Goal: Use online tool/utility: Utilize a website feature to perform a specific function

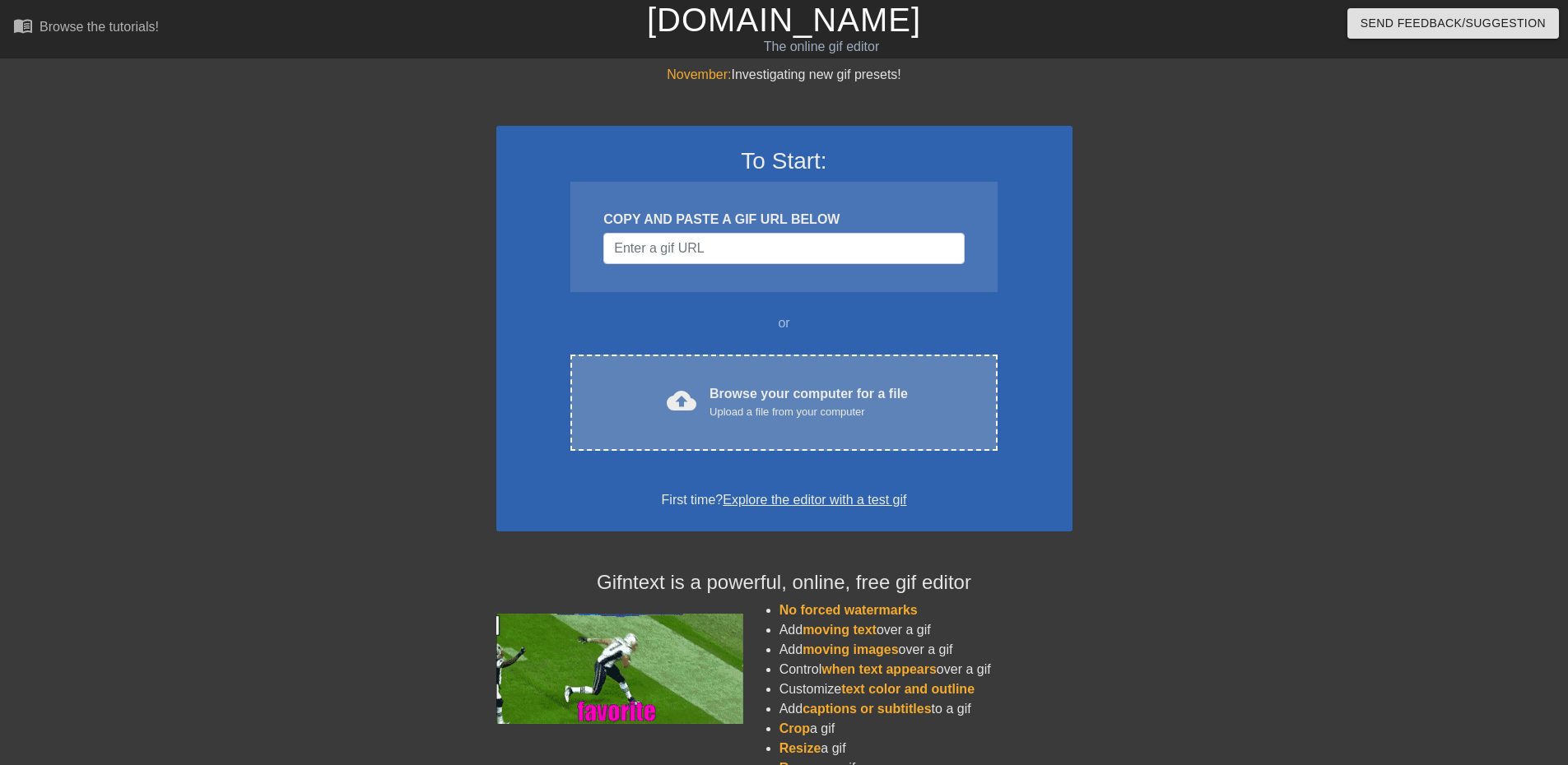
click at [803, 408] on div "Upload a file from your computer" at bounding box center [808, 412] width 198 height 17
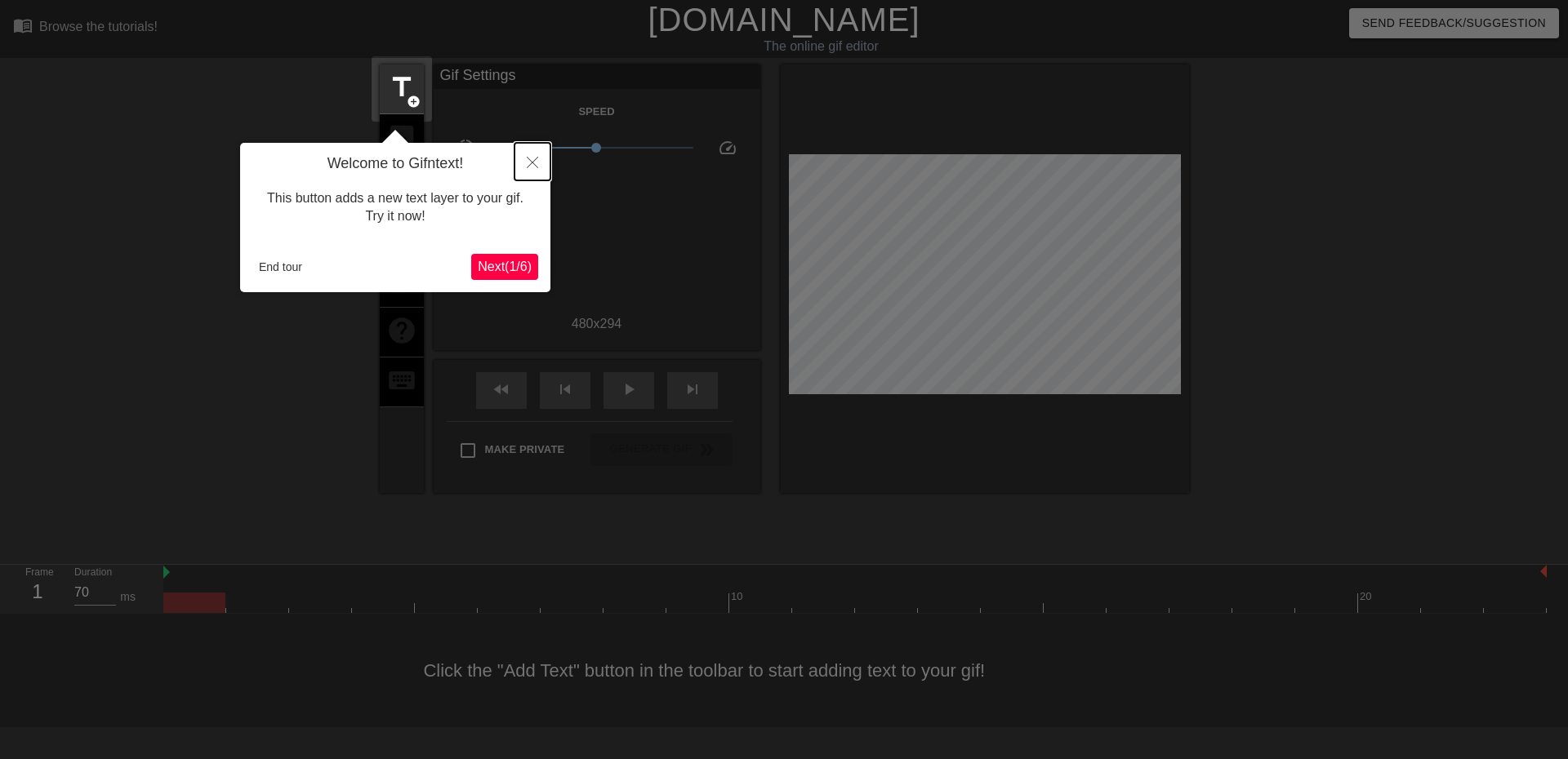
click at [530, 157] on button "Close" at bounding box center [532, 161] width 36 height 38
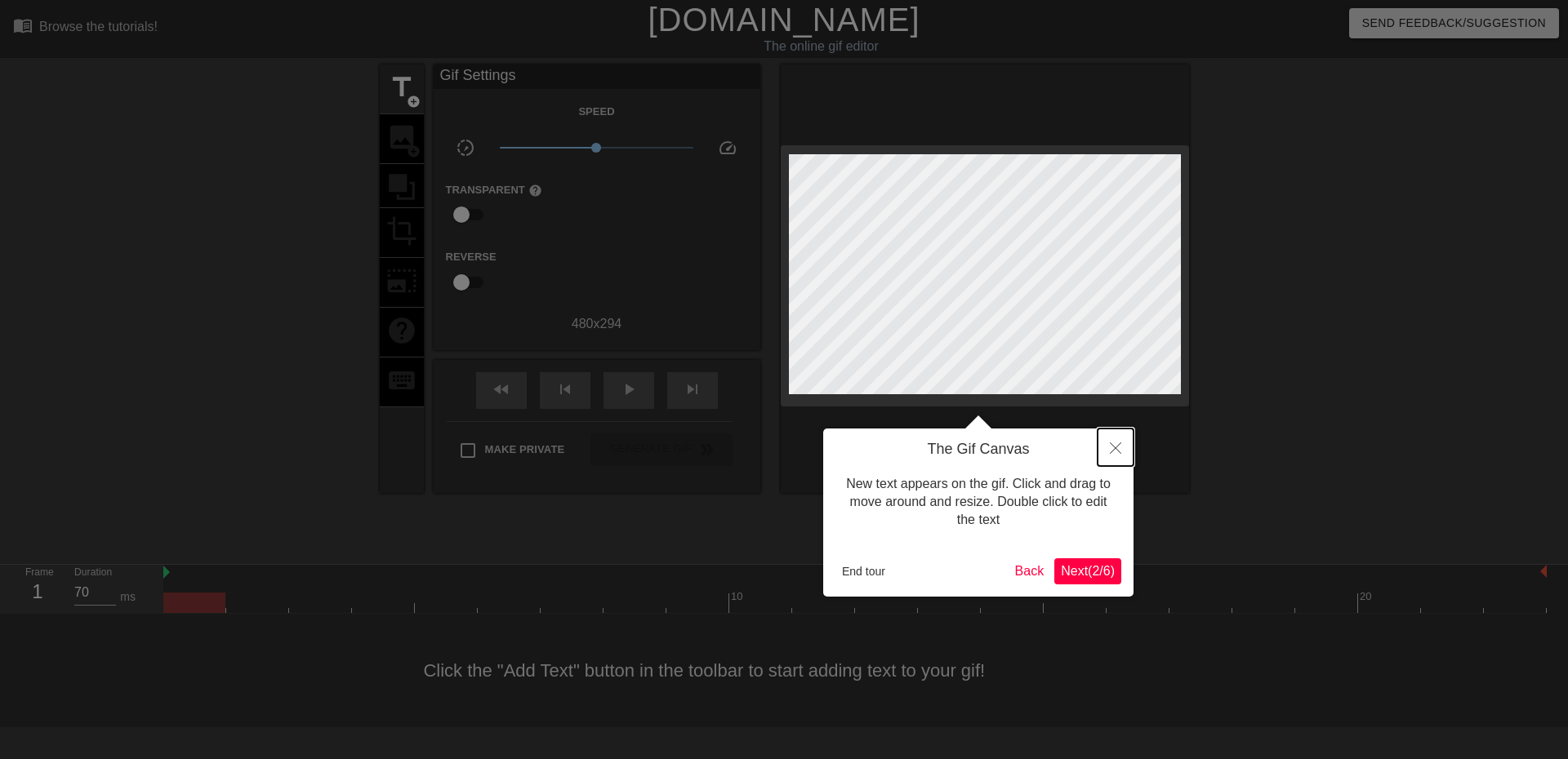
click at [1113, 453] on icon "Close" at bounding box center [1115, 448] width 11 height 11
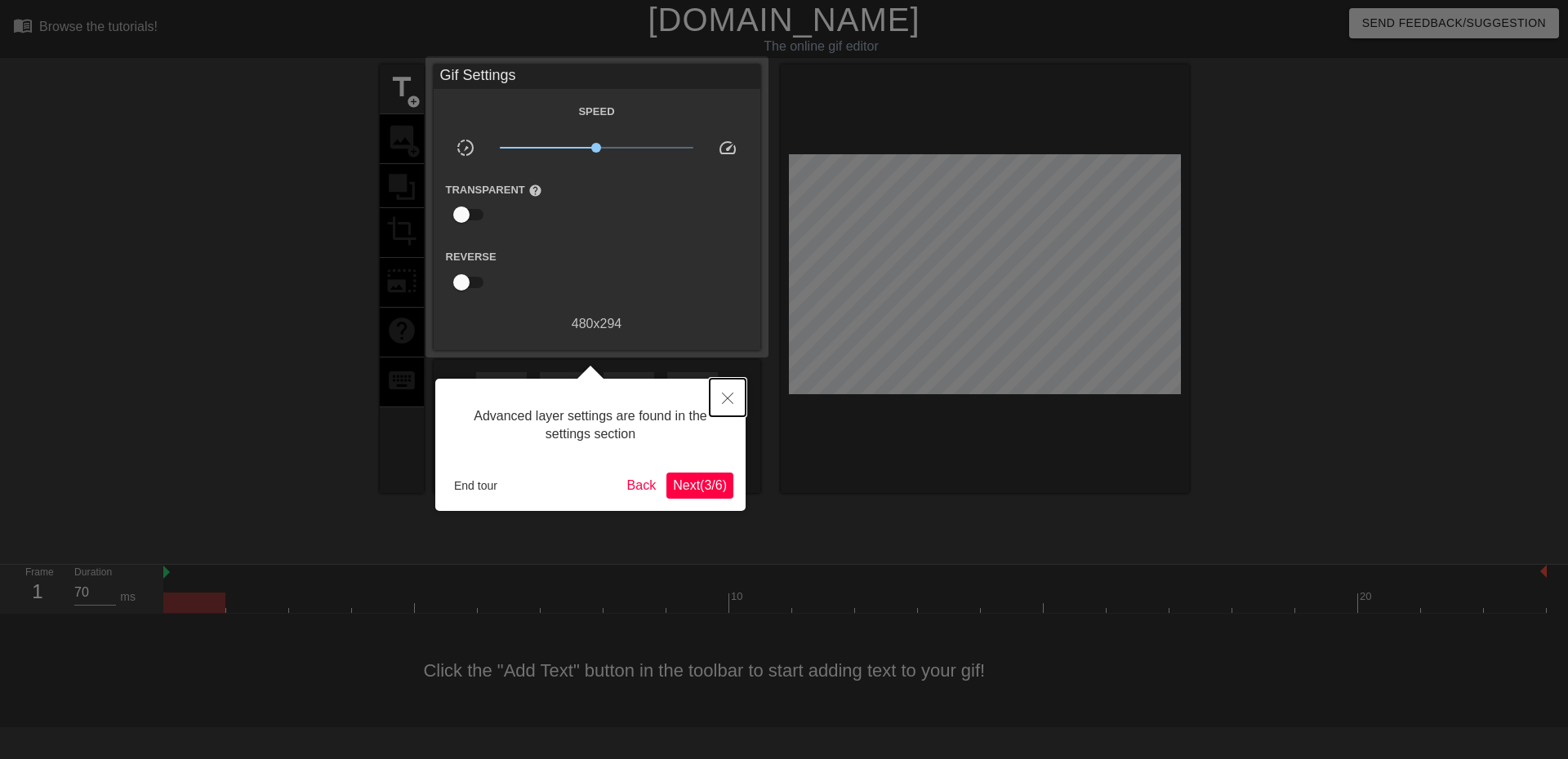
click at [732, 397] on icon "Close" at bounding box center [727, 398] width 11 height 11
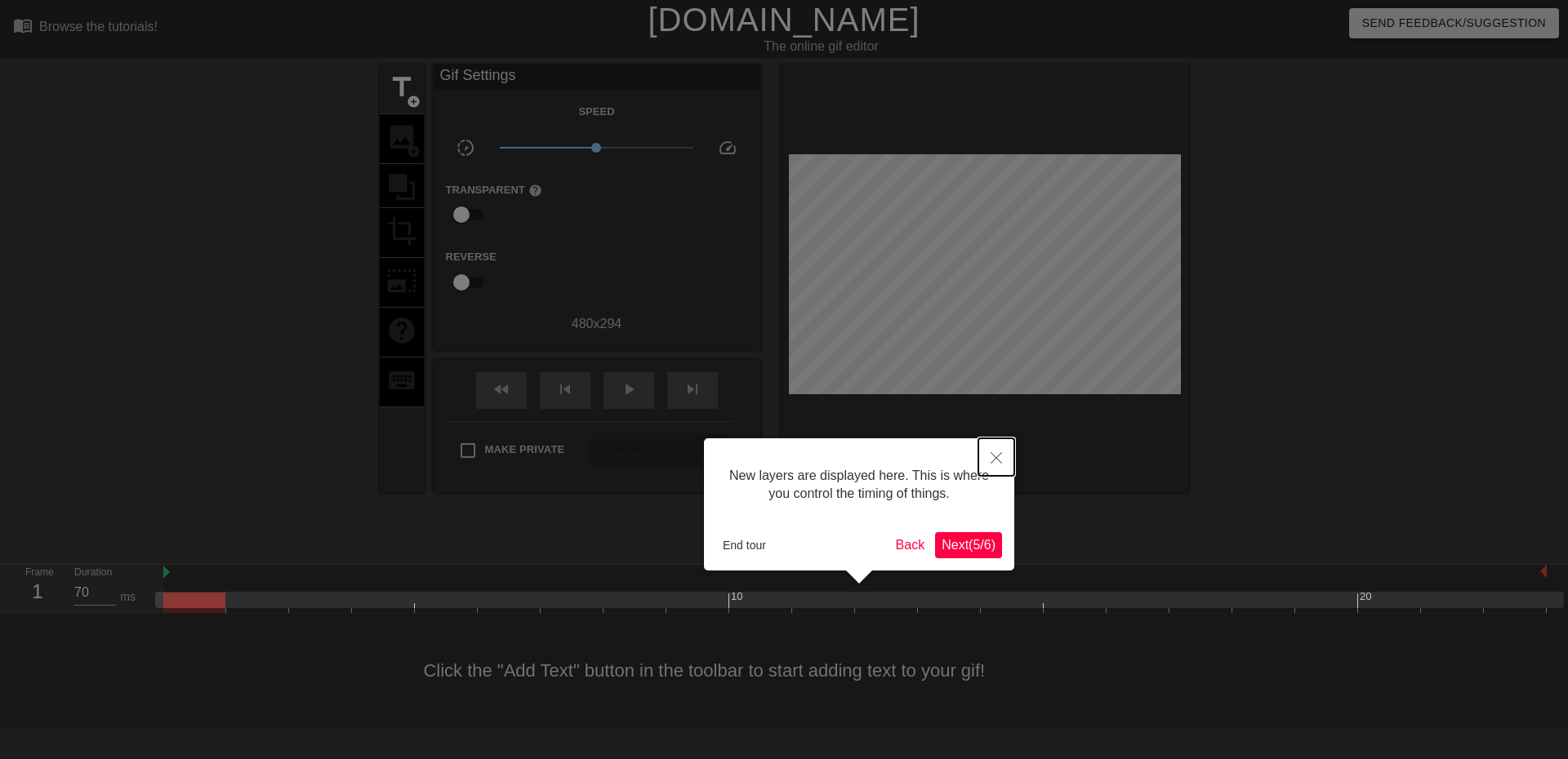
click at [993, 443] on button "Close" at bounding box center [996, 457] width 36 height 38
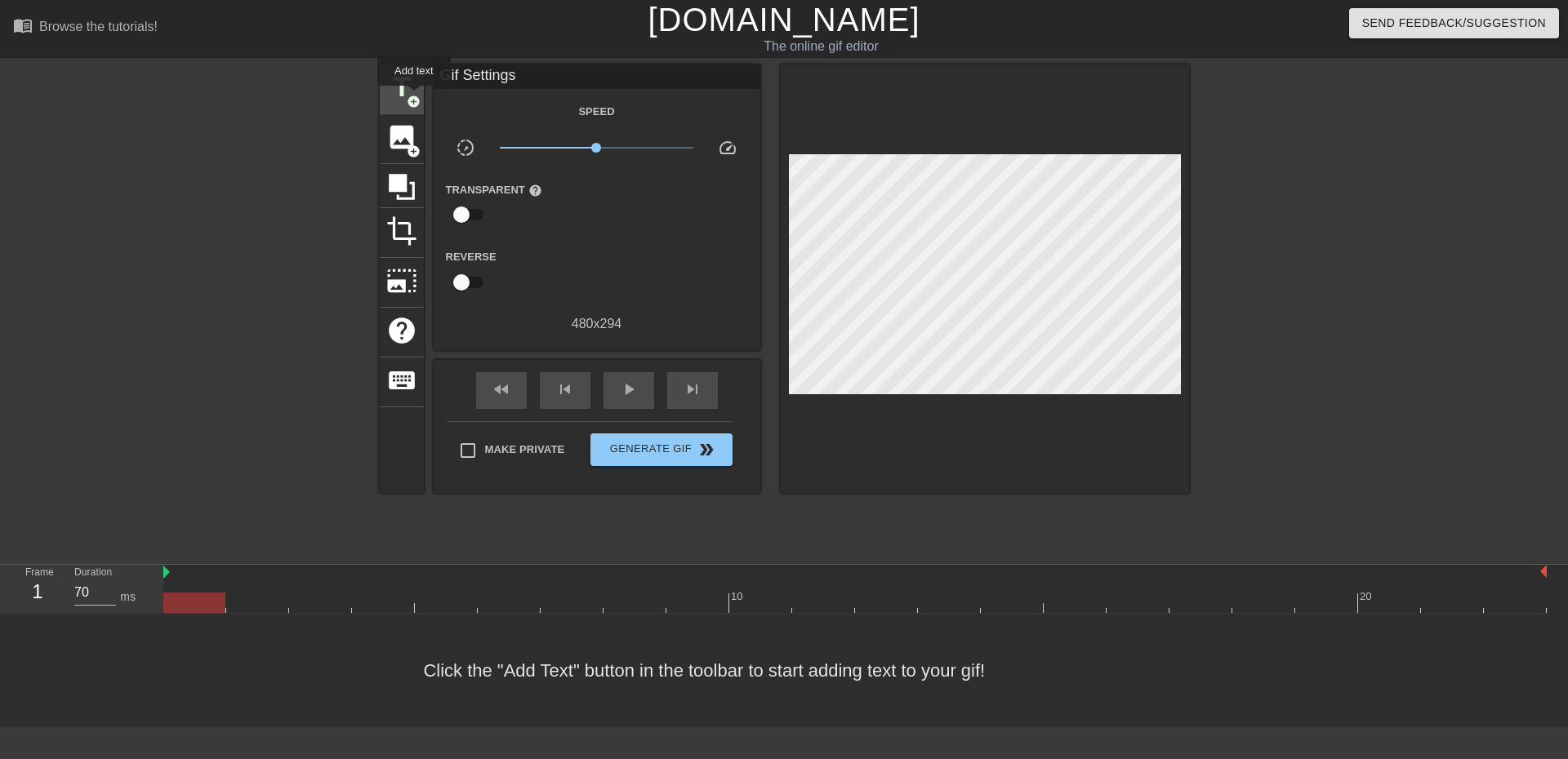
click at [388, 82] on span "title" at bounding box center [401, 87] width 31 height 31
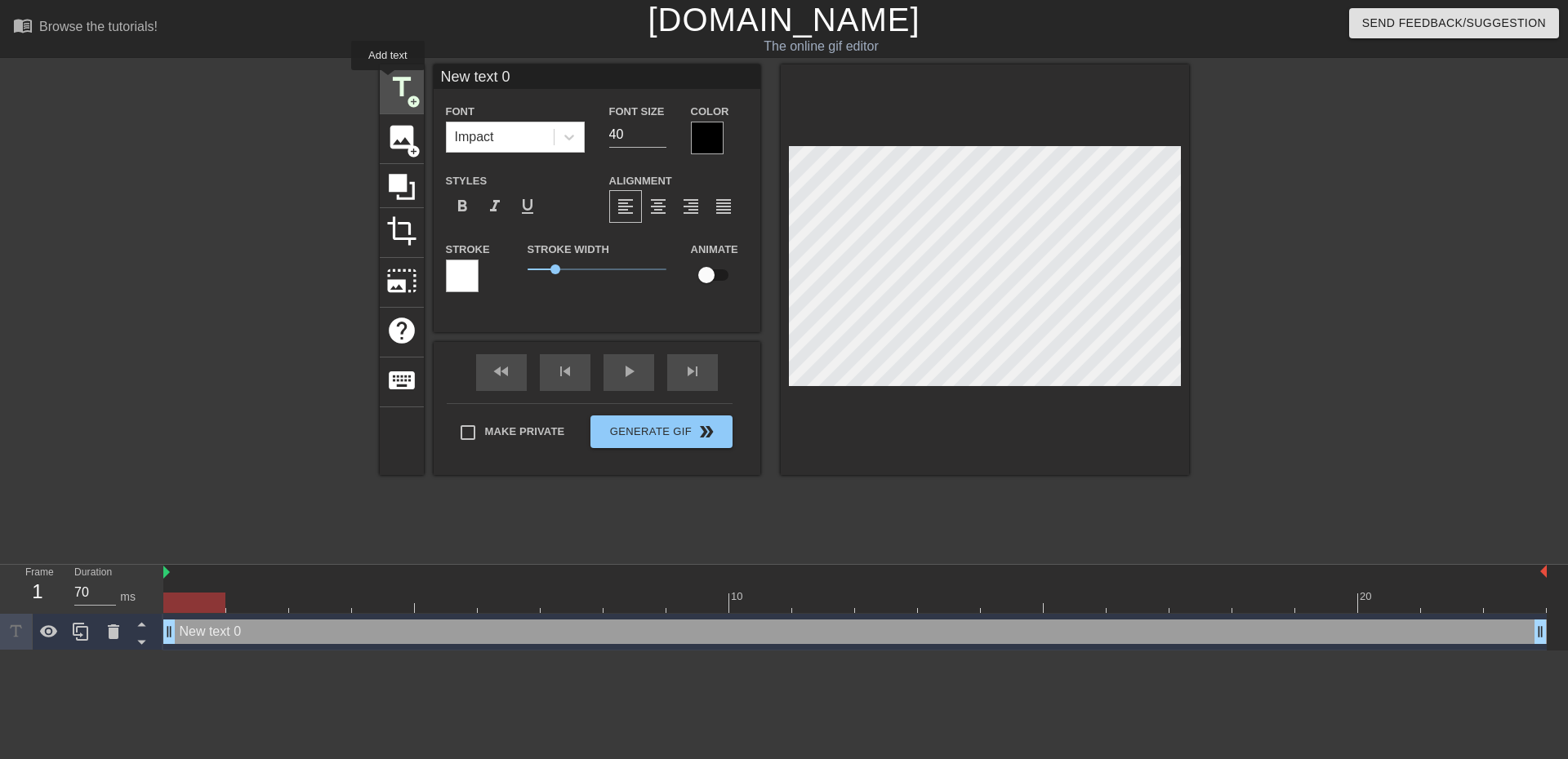
scroll to position [0, 0]
drag, startPoint x: 535, startPoint y: 76, endPoint x: 372, endPoint y: 51, distance: 164.9
click at [372, 52] on div "menu_book Browse the tutorials! [DOMAIN_NAME] The online gif editor Send Feedba…" at bounding box center [784, 326] width 1568 height 651
type input "C"
type input "Pago mais que a CC"
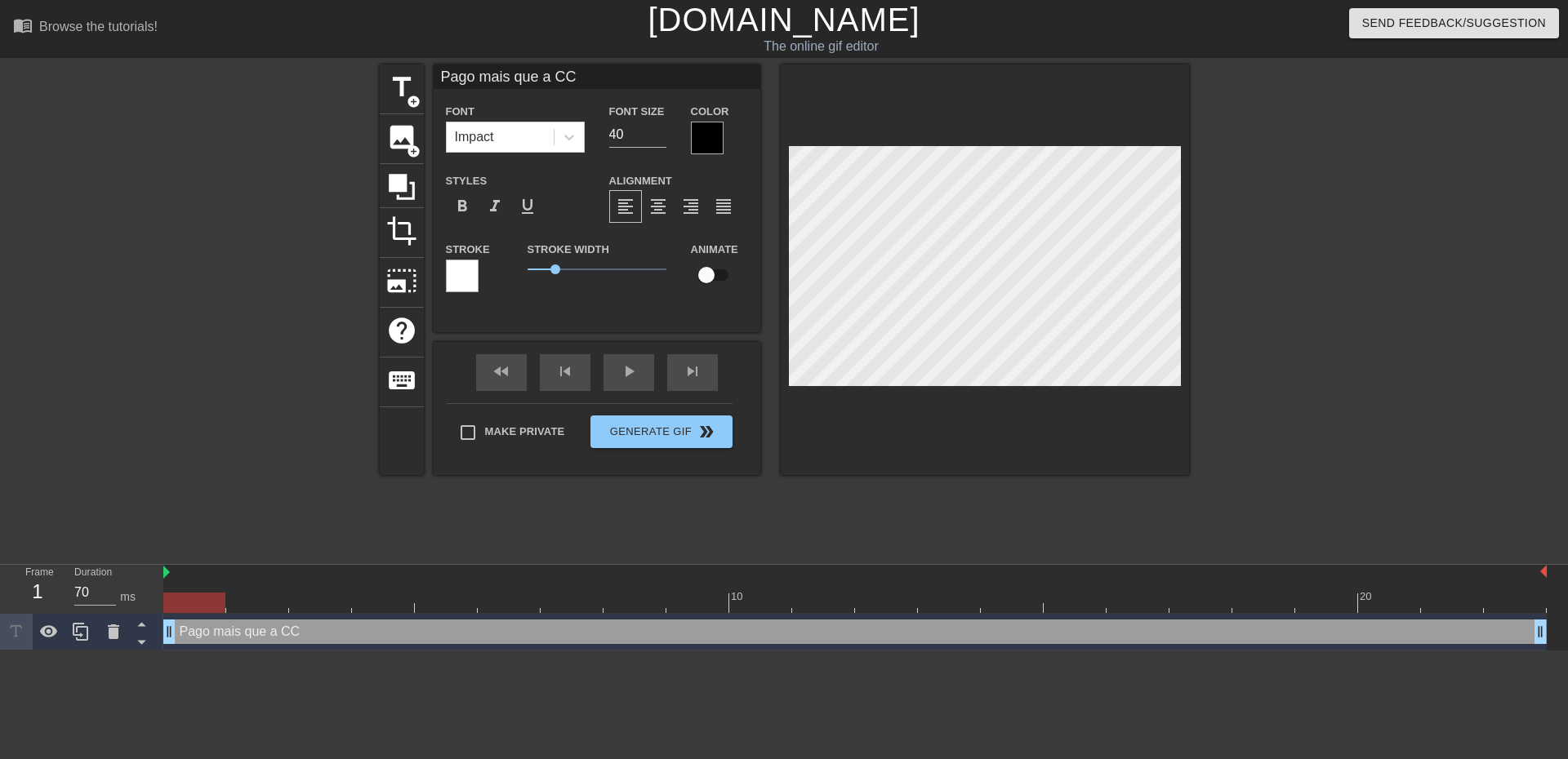
click at [458, 283] on div at bounding box center [462, 276] width 32 height 32
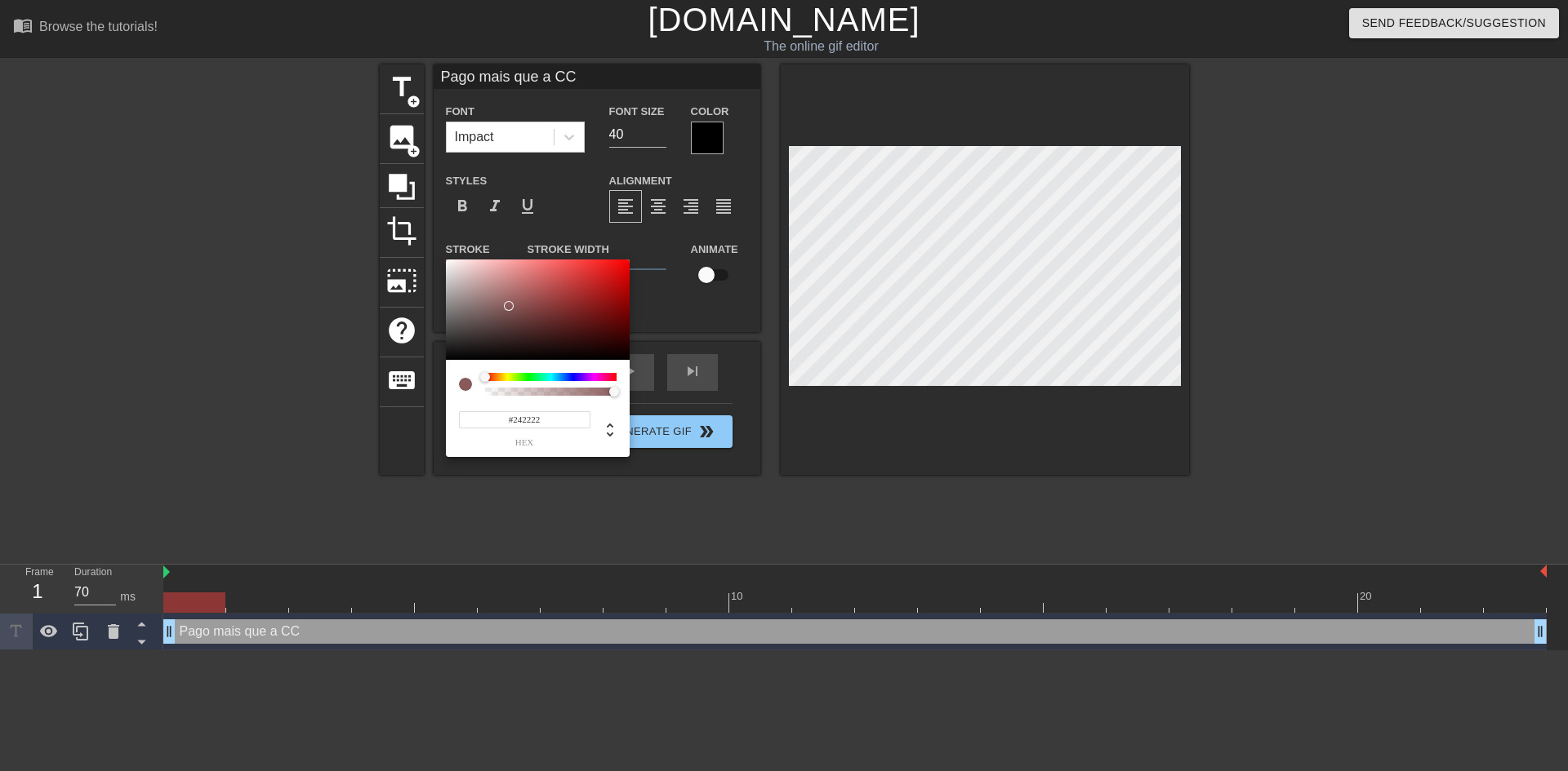
type input "#000000"
drag, startPoint x: 508, startPoint y: 306, endPoint x: 424, endPoint y: 369, distance: 105.0
click at [424, 369] on div "#000000 hex" at bounding box center [784, 385] width 1568 height 771
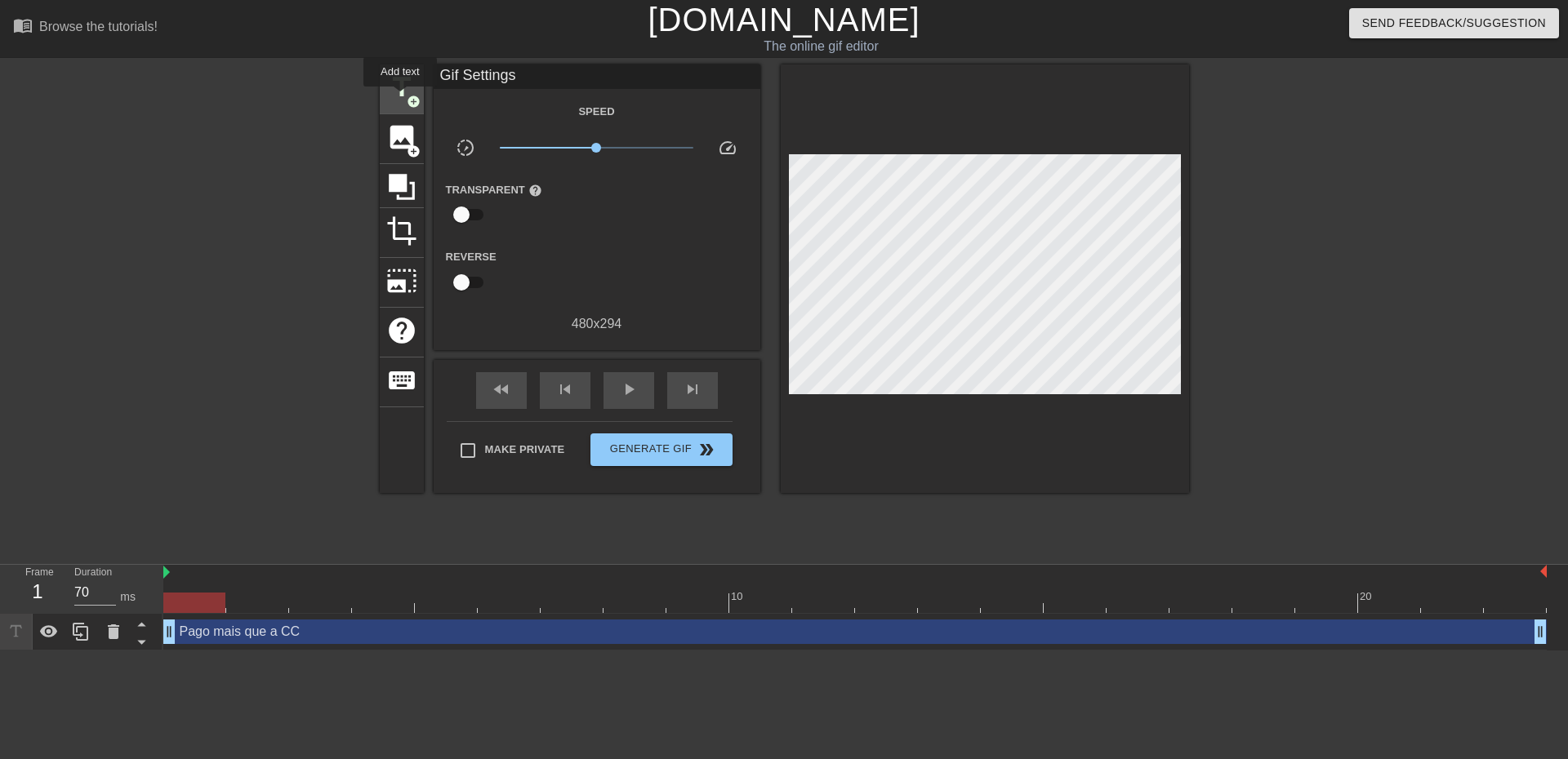
click at [399, 95] on span "title" at bounding box center [401, 87] width 31 height 31
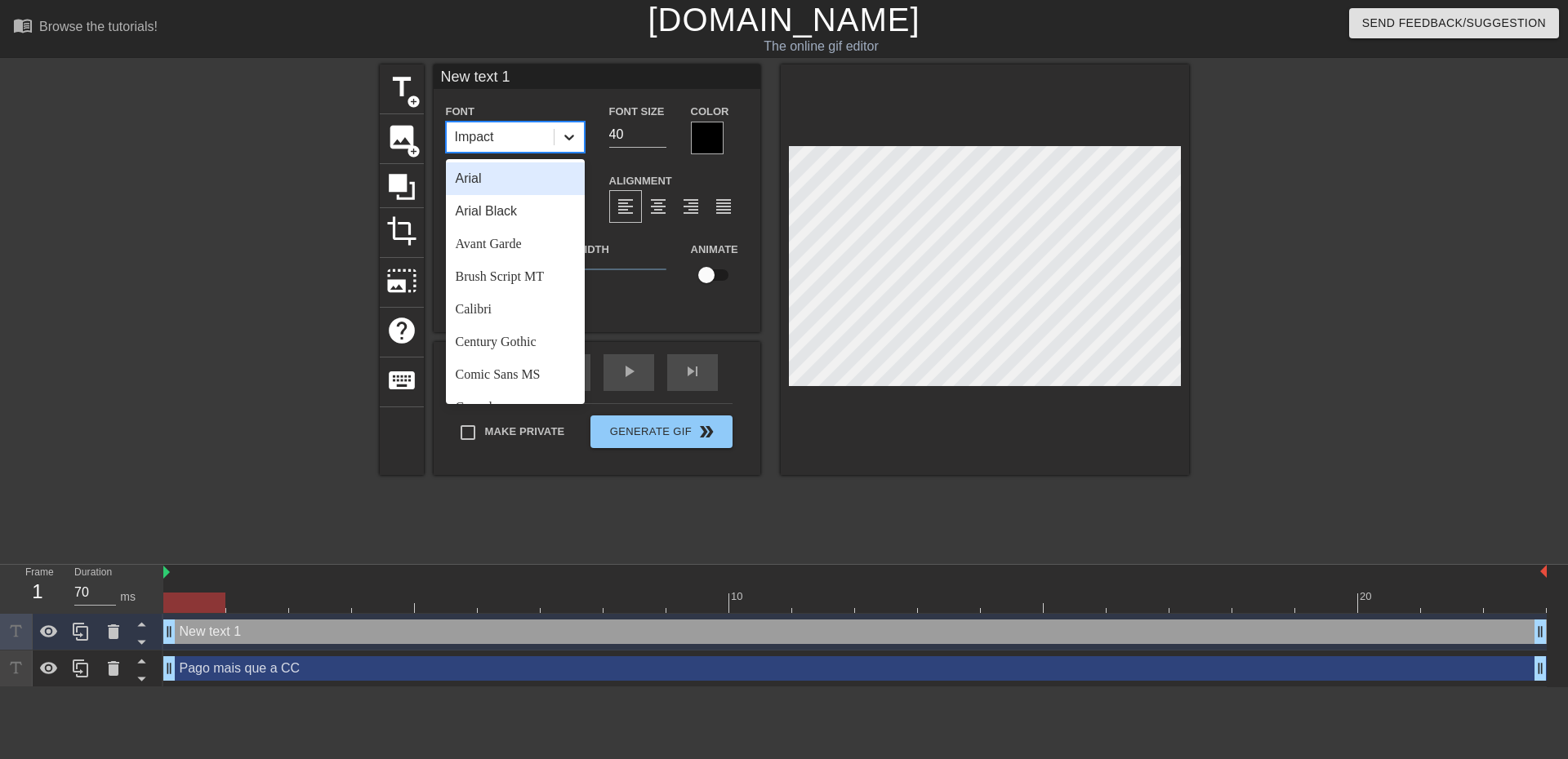
click at [571, 140] on icon at bounding box center [569, 137] width 17 height 17
click at [510, 357] on div "Trebuchet MS" at bounding box center [515, 351] width 139 height 32
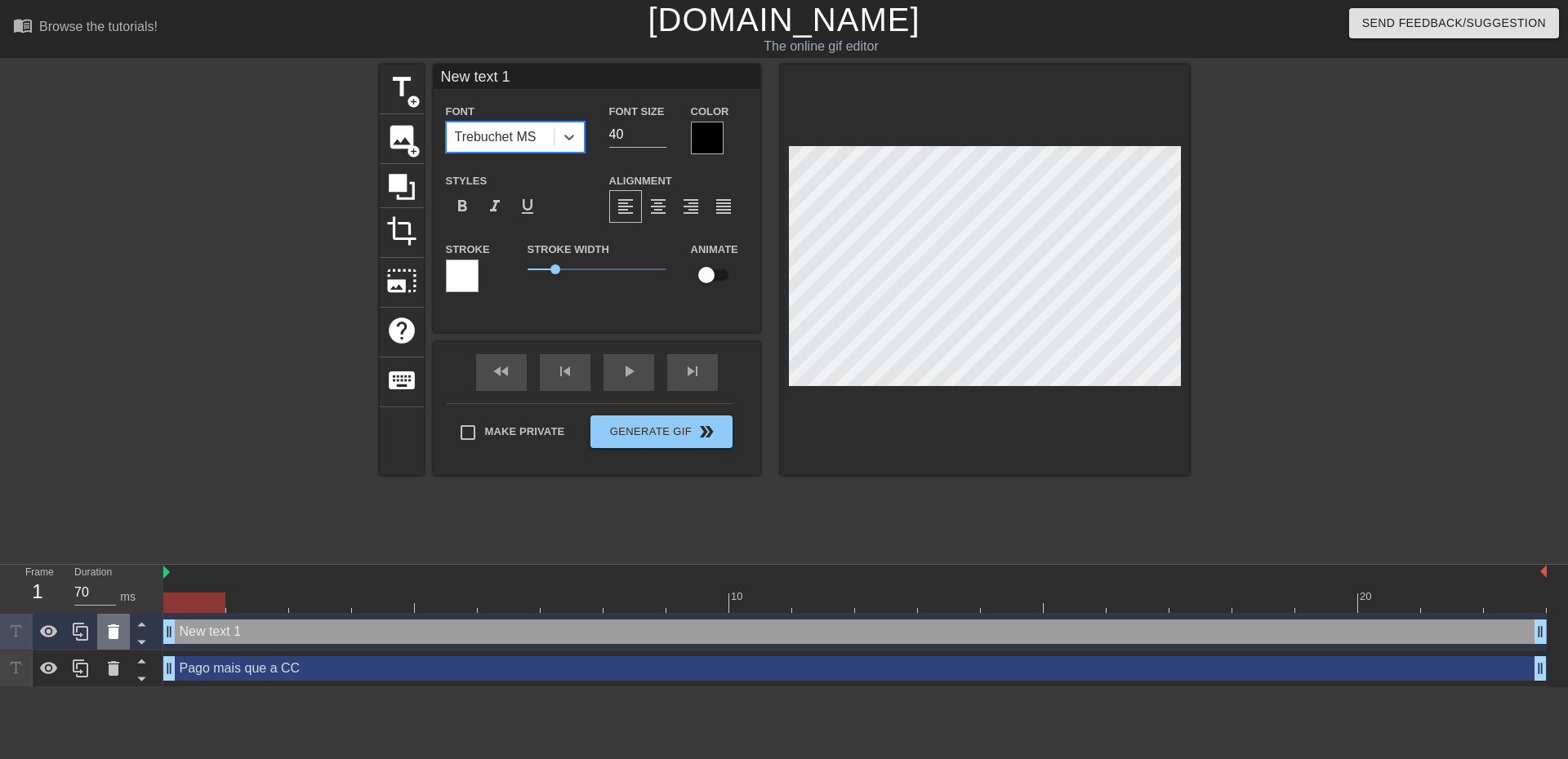
click at [117, 630] on icon at bounding box center [113, 632] width 11 height 15
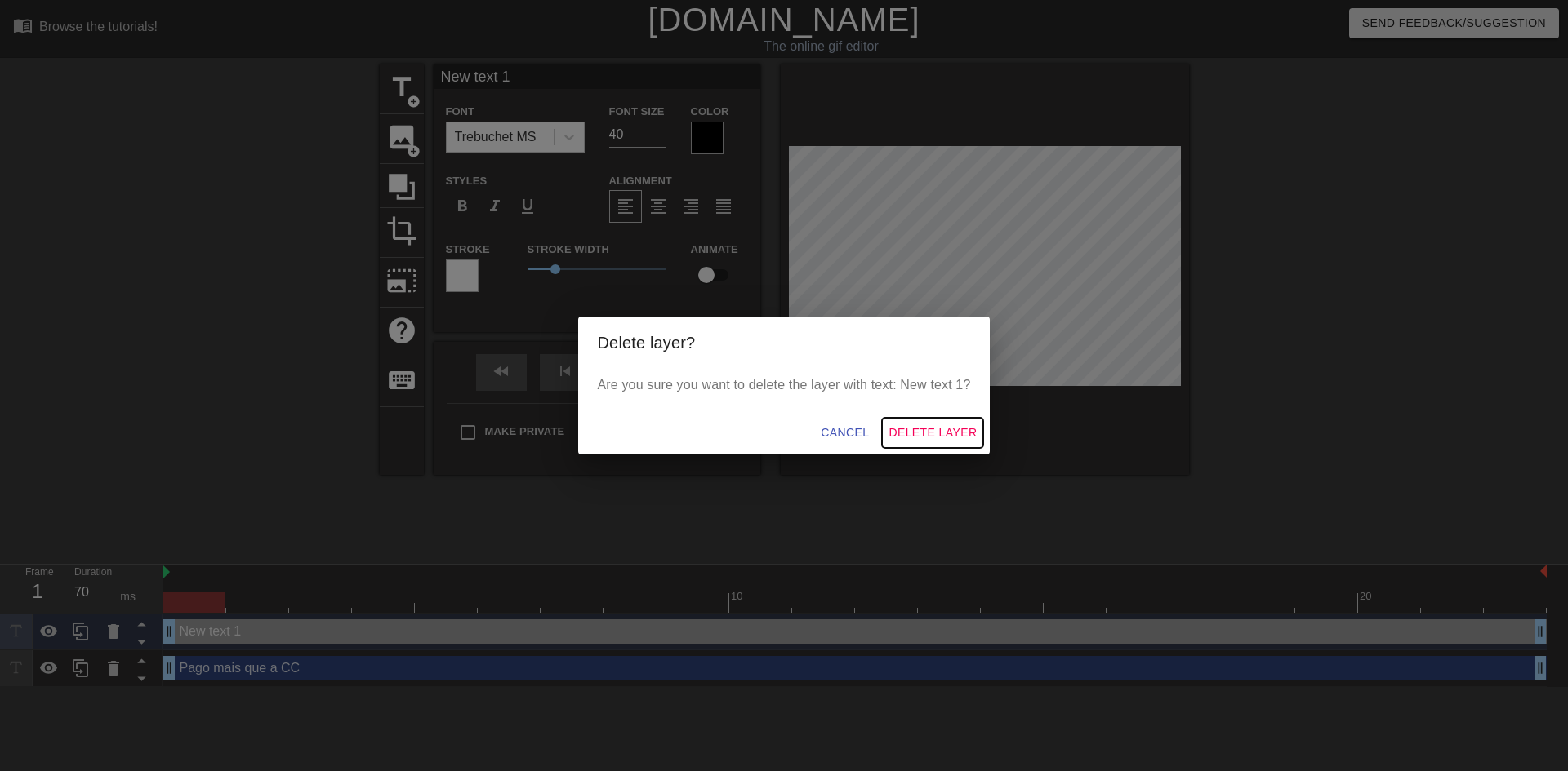
click at [930, 440] on span "Delete Layer" at bounding box center [933, 432] width 89 height 20
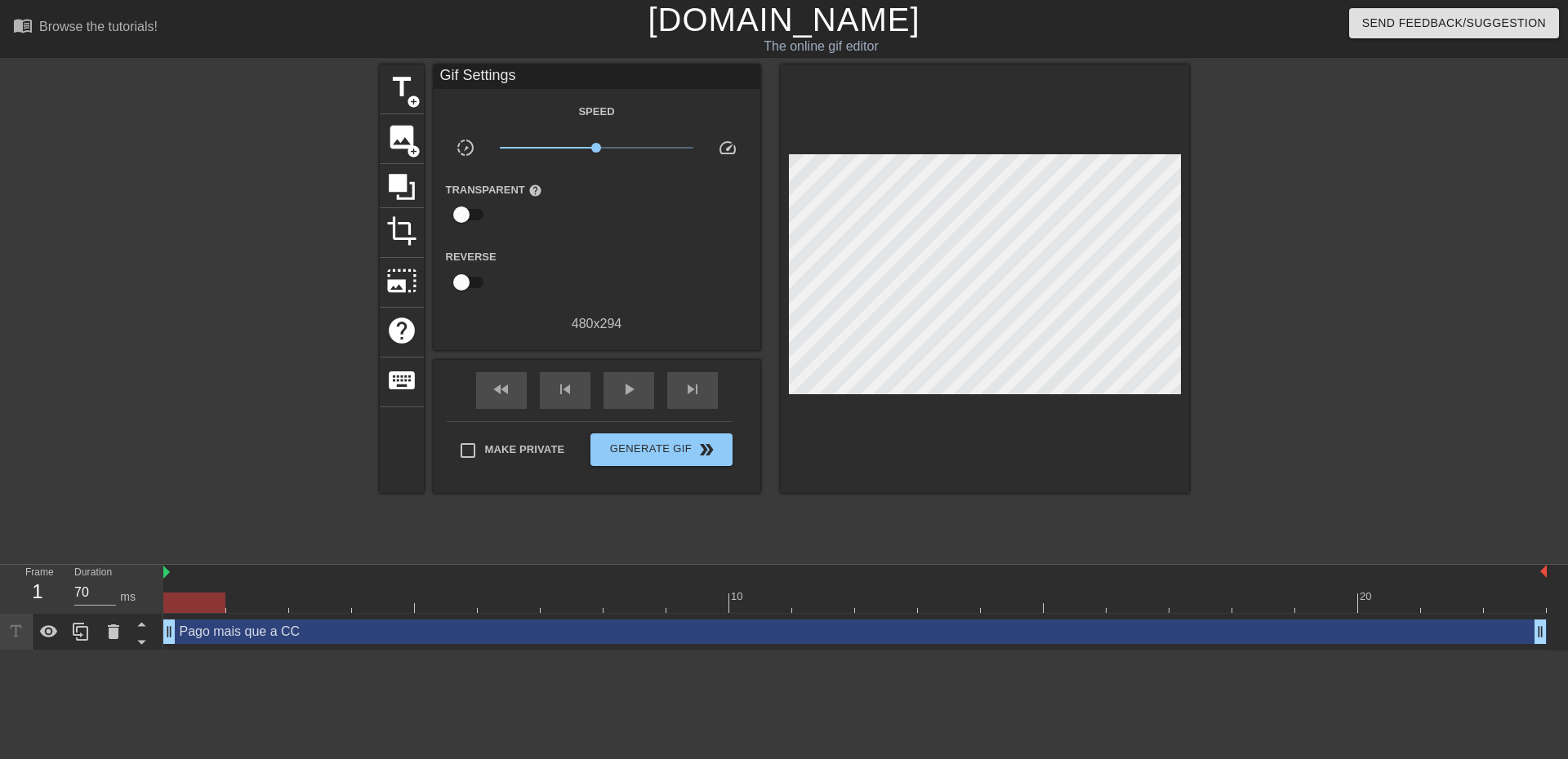
click at [690, 629] on div "Pago mais que a CC drag_handle drag_handle" at bounding box center [855, 632] width 1383 height 25
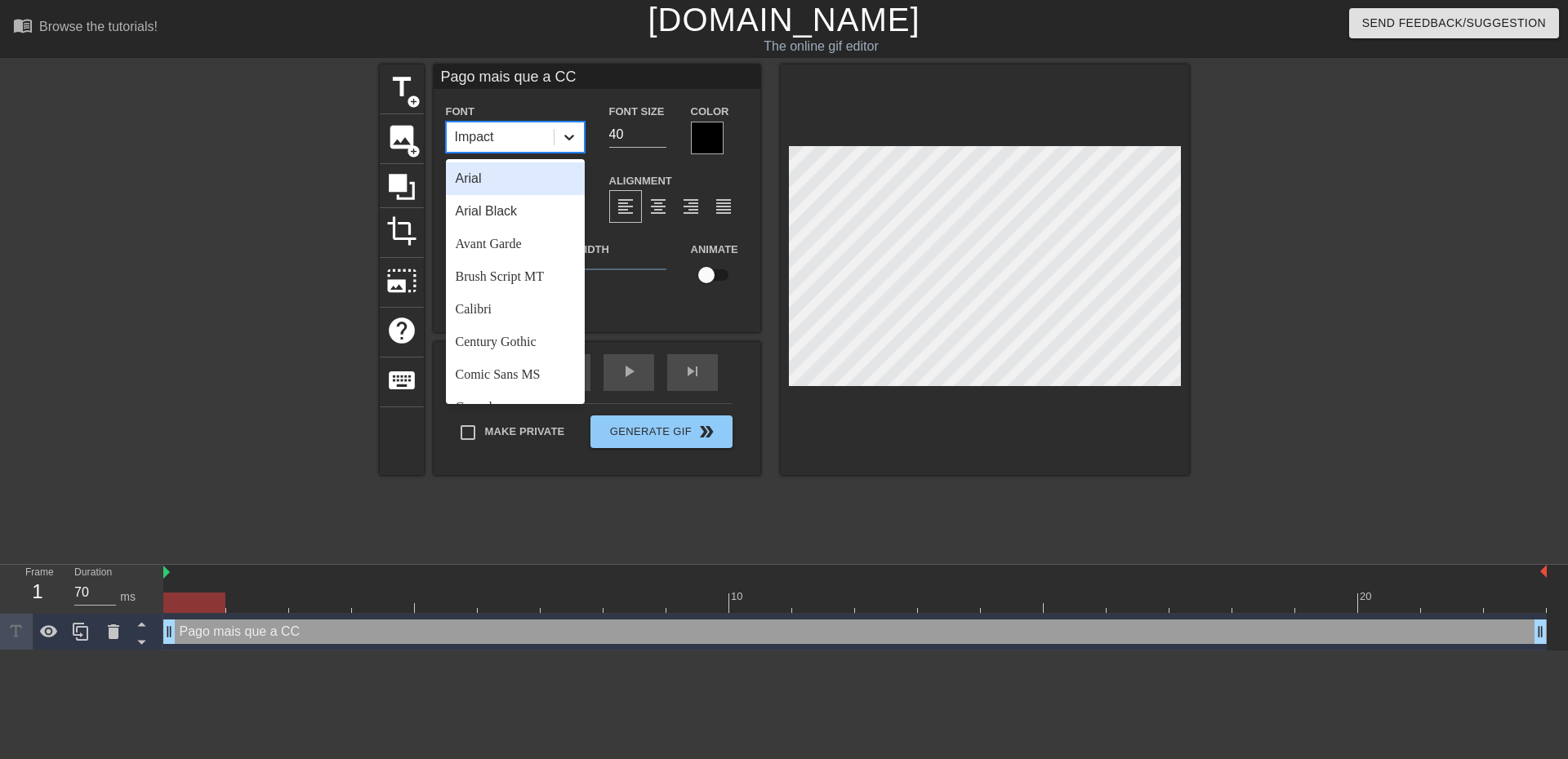
click at [580, 129] on div at bounding box center [569, 138] width 30 height 30
click at [505, 354] on div "Trebuchet MS" at bounding box center [515, 351] width 139 height 32
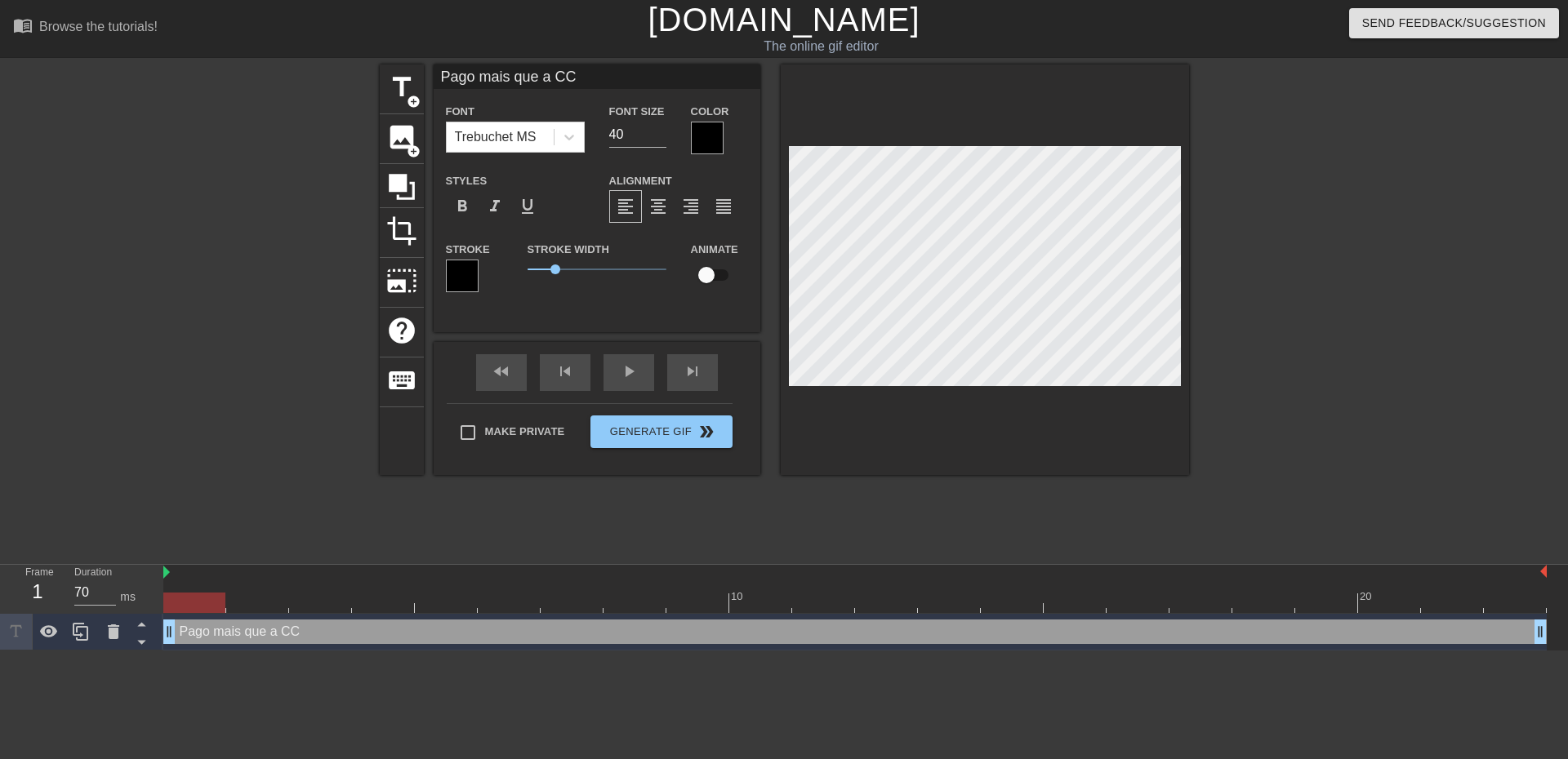
click at [710, 136] on div at bounding box center [706, 138] width 32 height 32
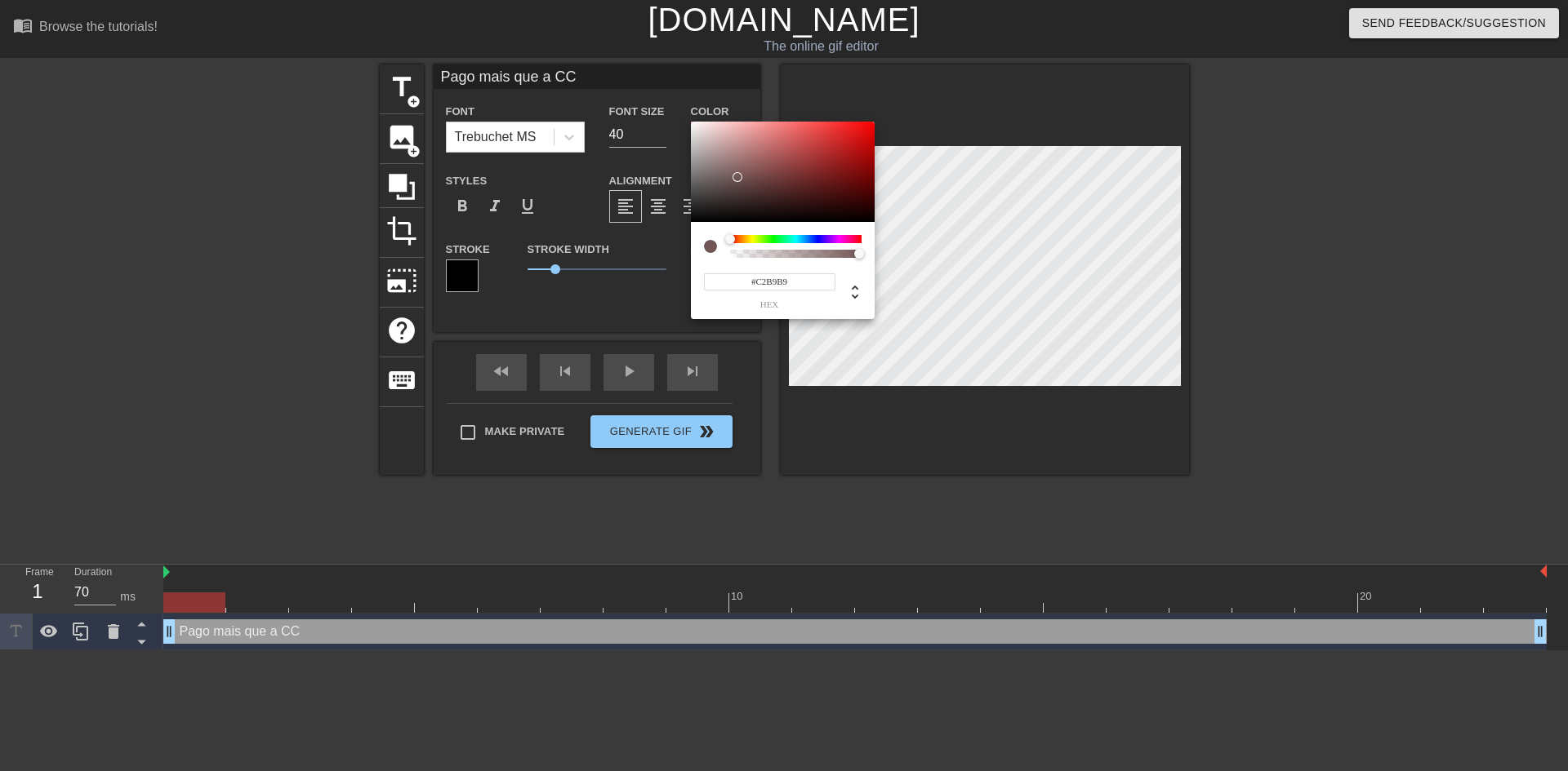
type input "#FFFFFF"
drag, startPoint x: 735, startPoint y: 177, endPoint x: 523, endPoint y: 237, distance: 220.3
click at [669, 104] on div "#FFFFFF hex" at bounding box center [784, 385] width 1568 height 771
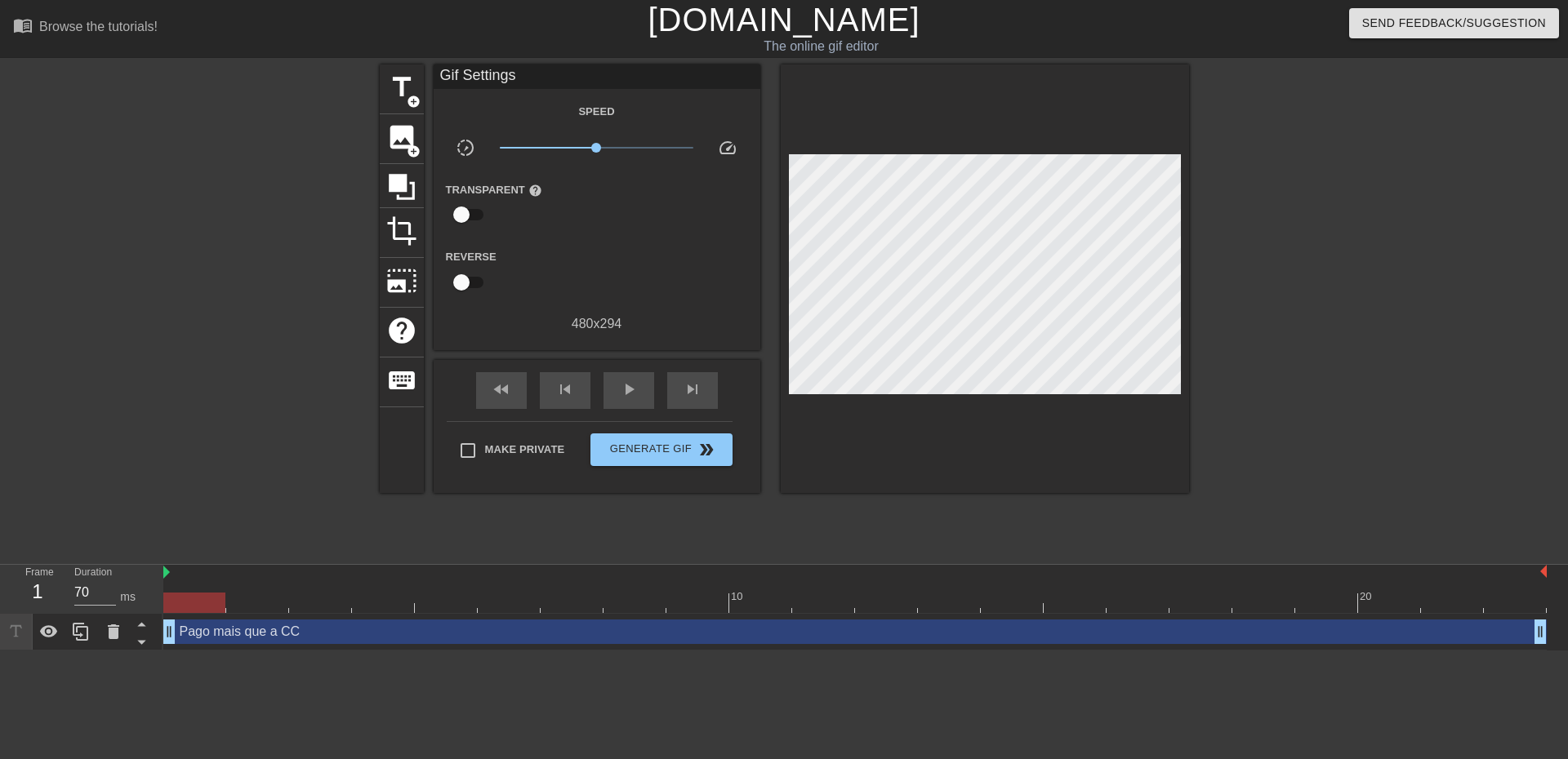
click at [605, 632] on div "Pago mais que a CC drag_handle drag_handle" at bounding box center [855, 632] width 1383 height 25
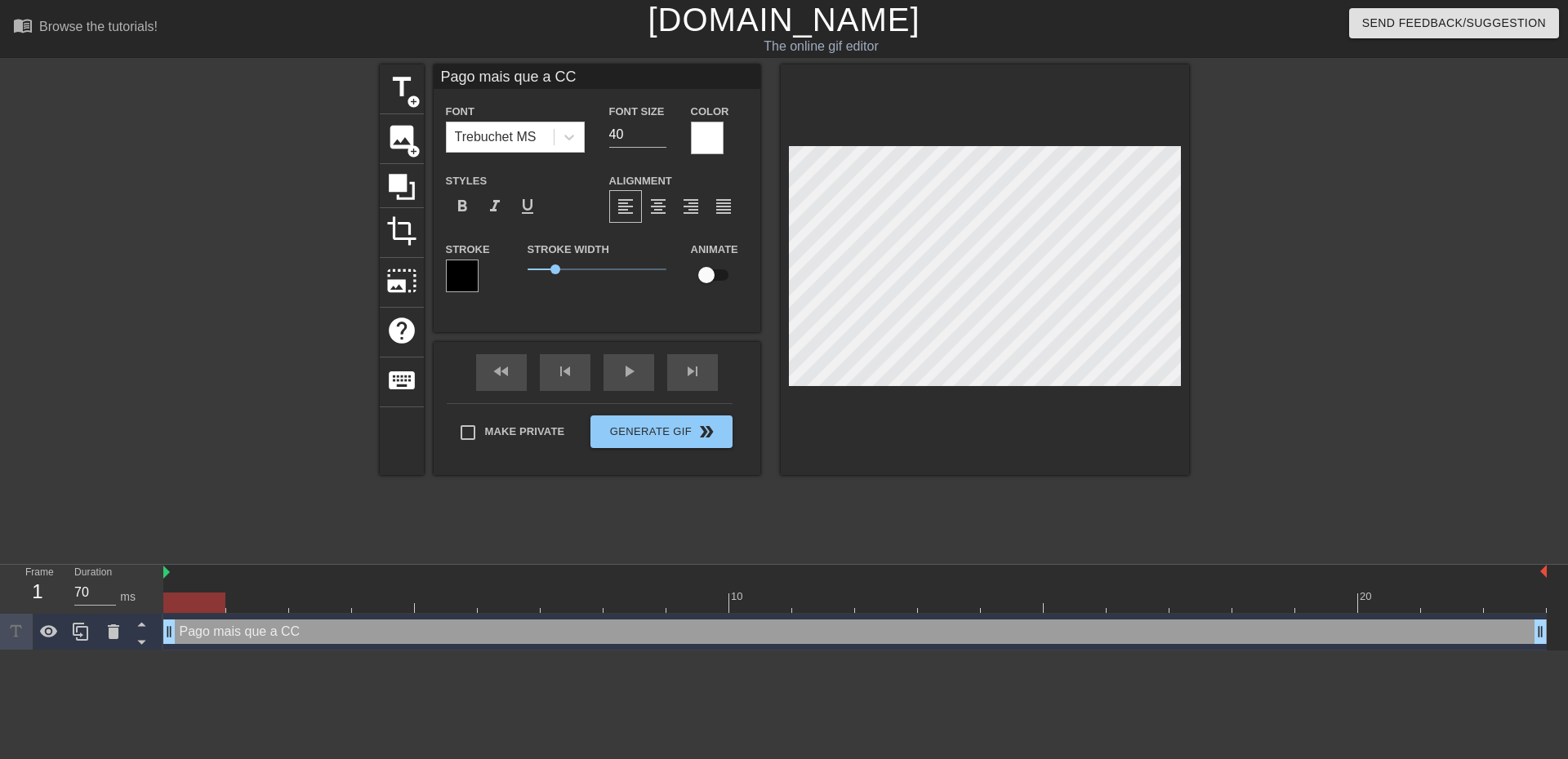
click at [464, 272] on div at bounding box center [462, 276] width 32 height 32
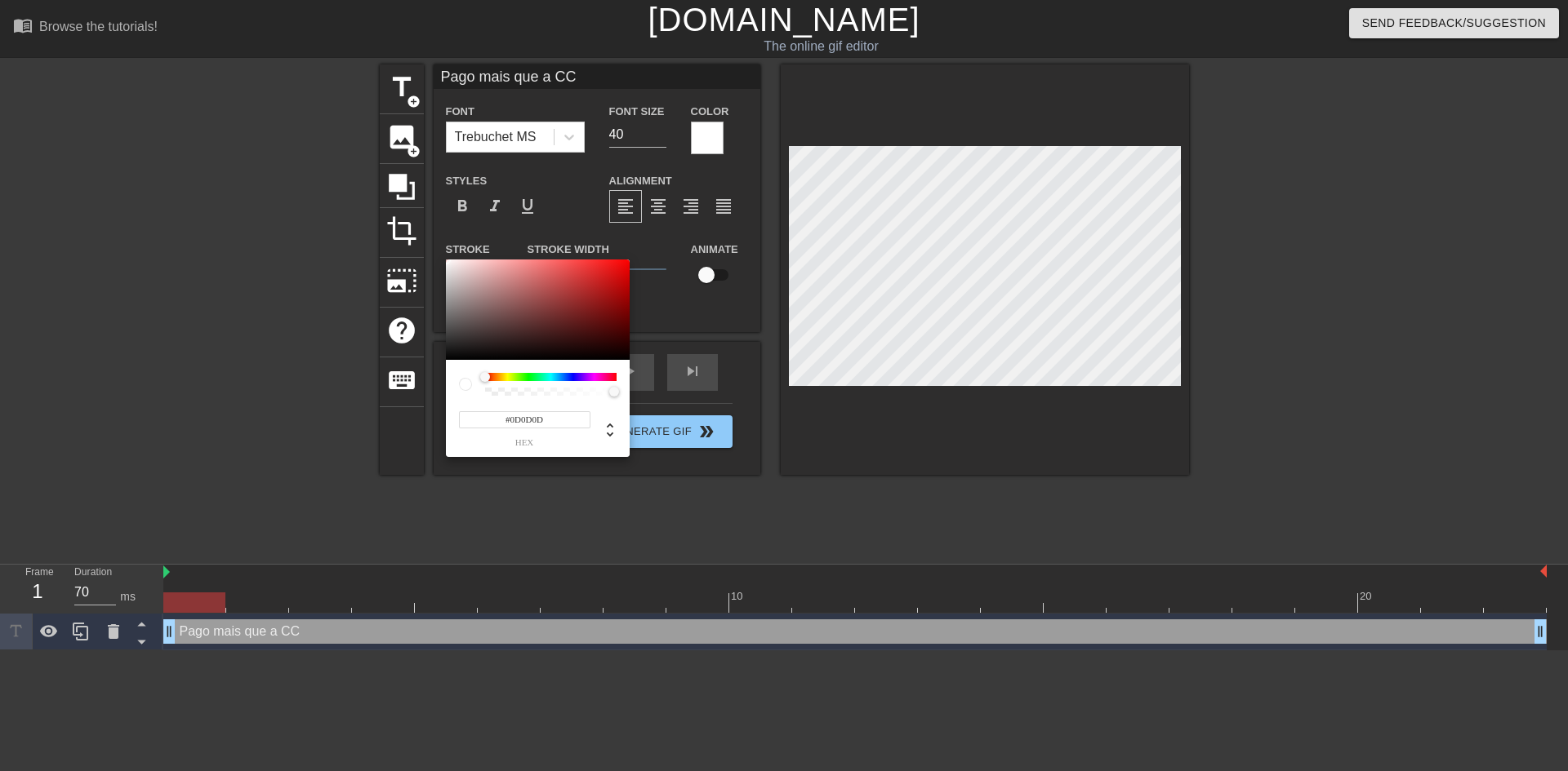
type input "#000000"
drag, startPoint x: 524, startPoint y: 299, endPoint x: 467, endPoint y: 306, distance: 57.4
click at [347, 463] on div "#000000 hex" at bounding box center [784, 385] width 1568 height 771
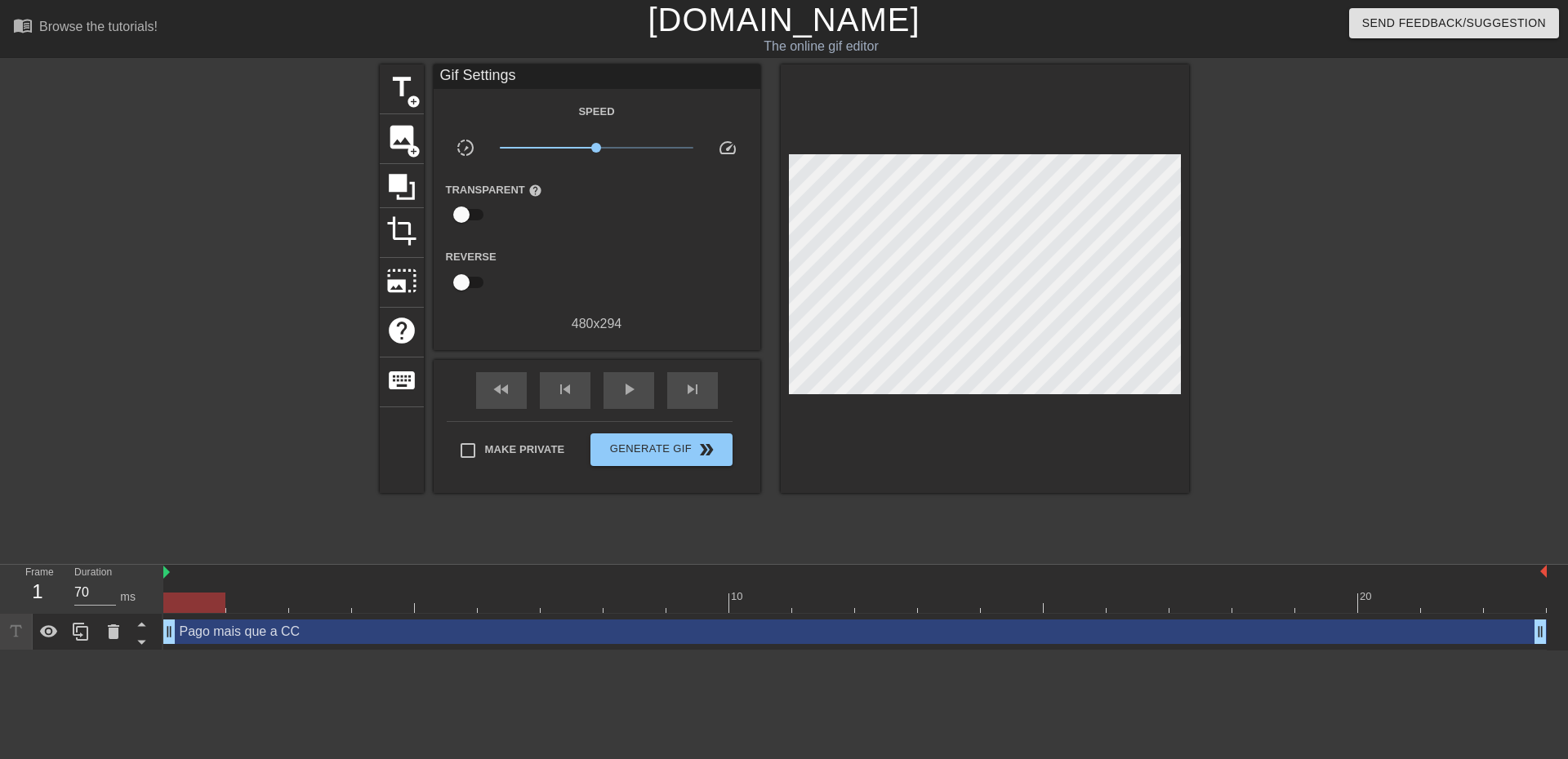
click at [619, 640] on div "Pago mais que a CC drag_handle drag_handle" at bounding box center [855, 632] width 1383 height 25
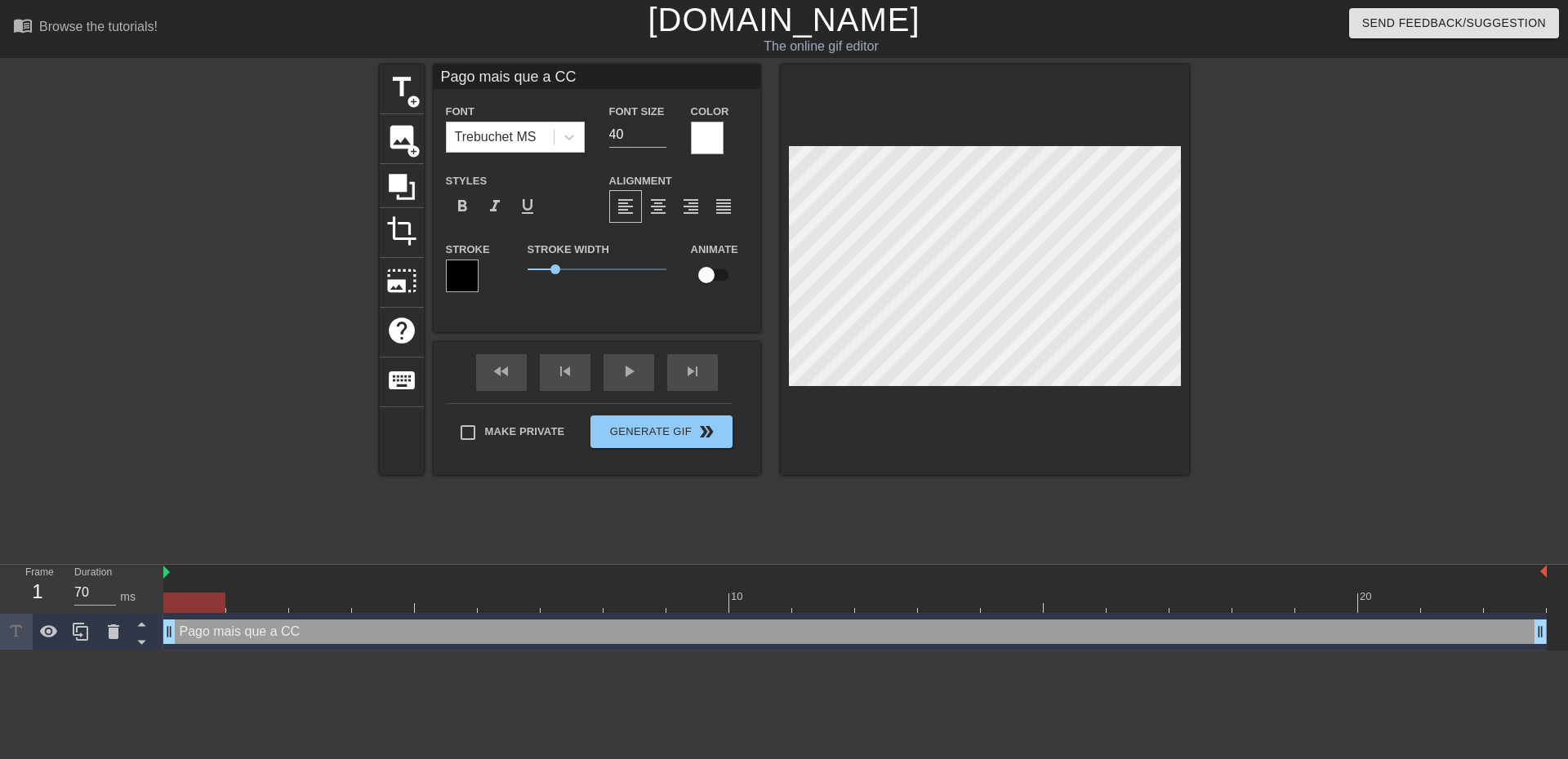
click at [469, 278] on div at bounding box center [462, 276] width 32 height 32
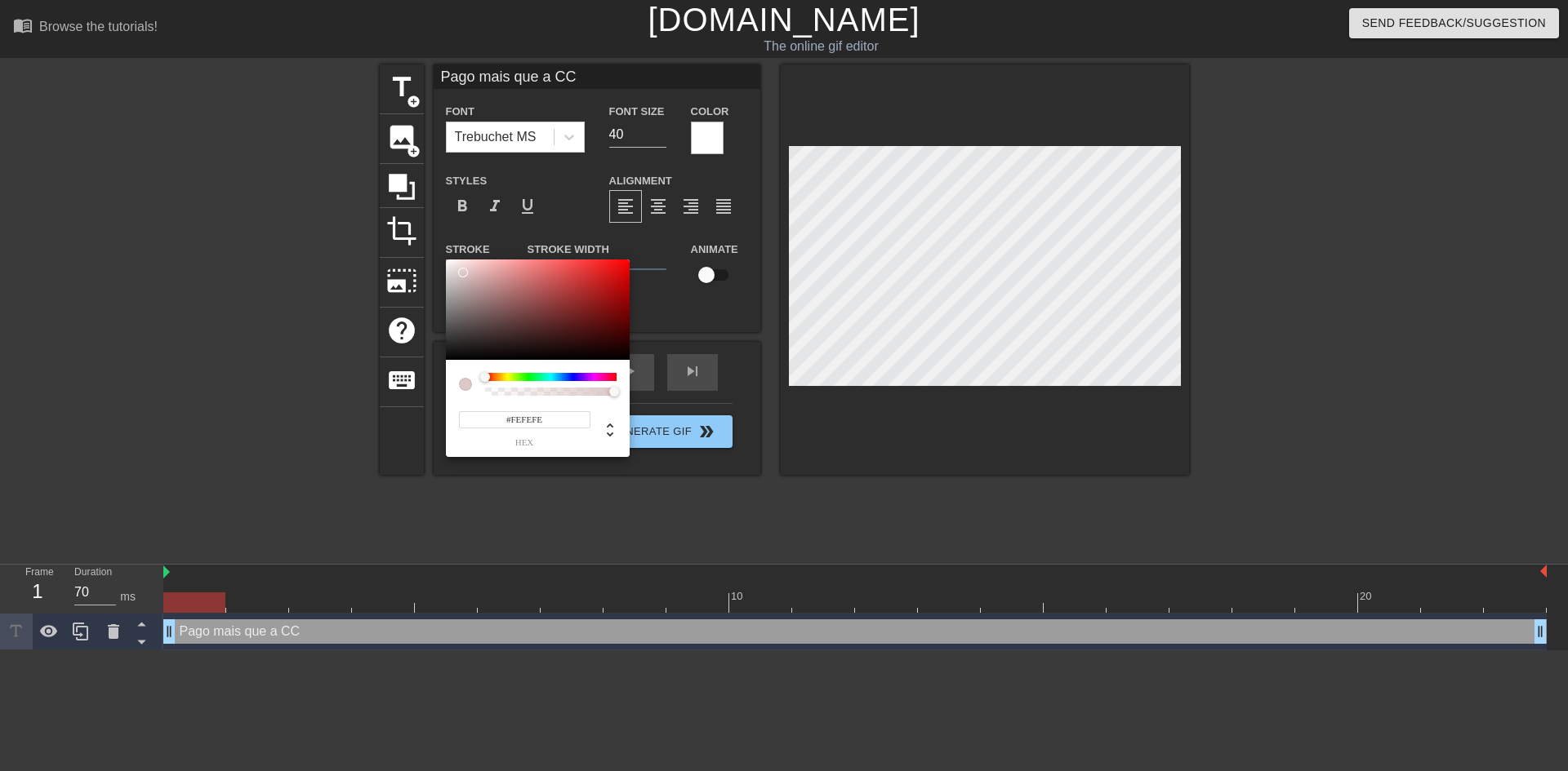
type input "#FFFFFF"
drag, startPoint x: 494, startPoint y: 289, endPoint x: 436, endPoint y: 256, distance: 66.7
click at [436, 256] on div "#FFFFFF hex" at bounding box center [784, 385] width 1568 height 771
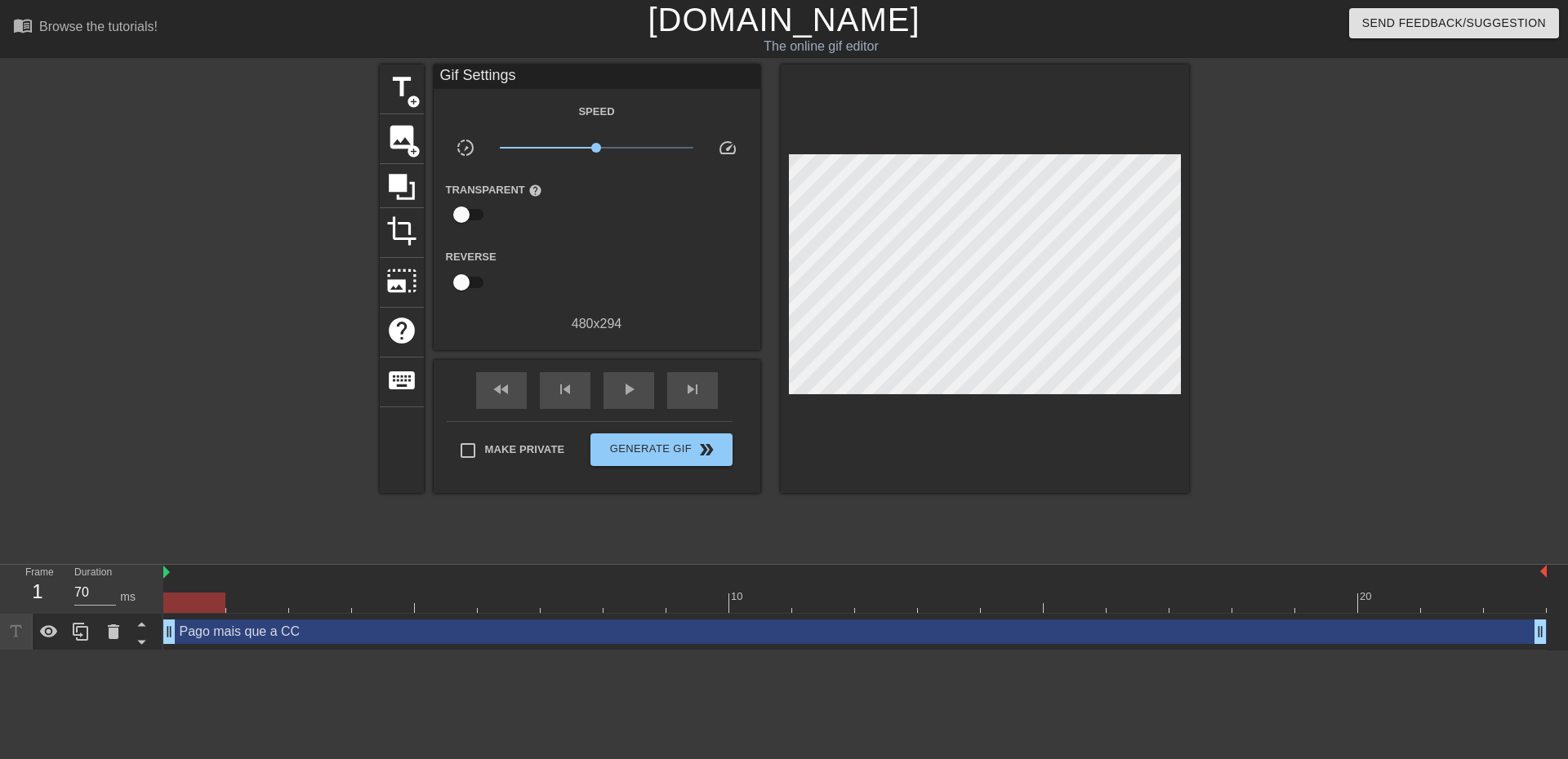
click at [640, 632] on div "Pago mais que a CC drag_handle drag_handle" at bounding box center [855, 632] width 1383 height 25
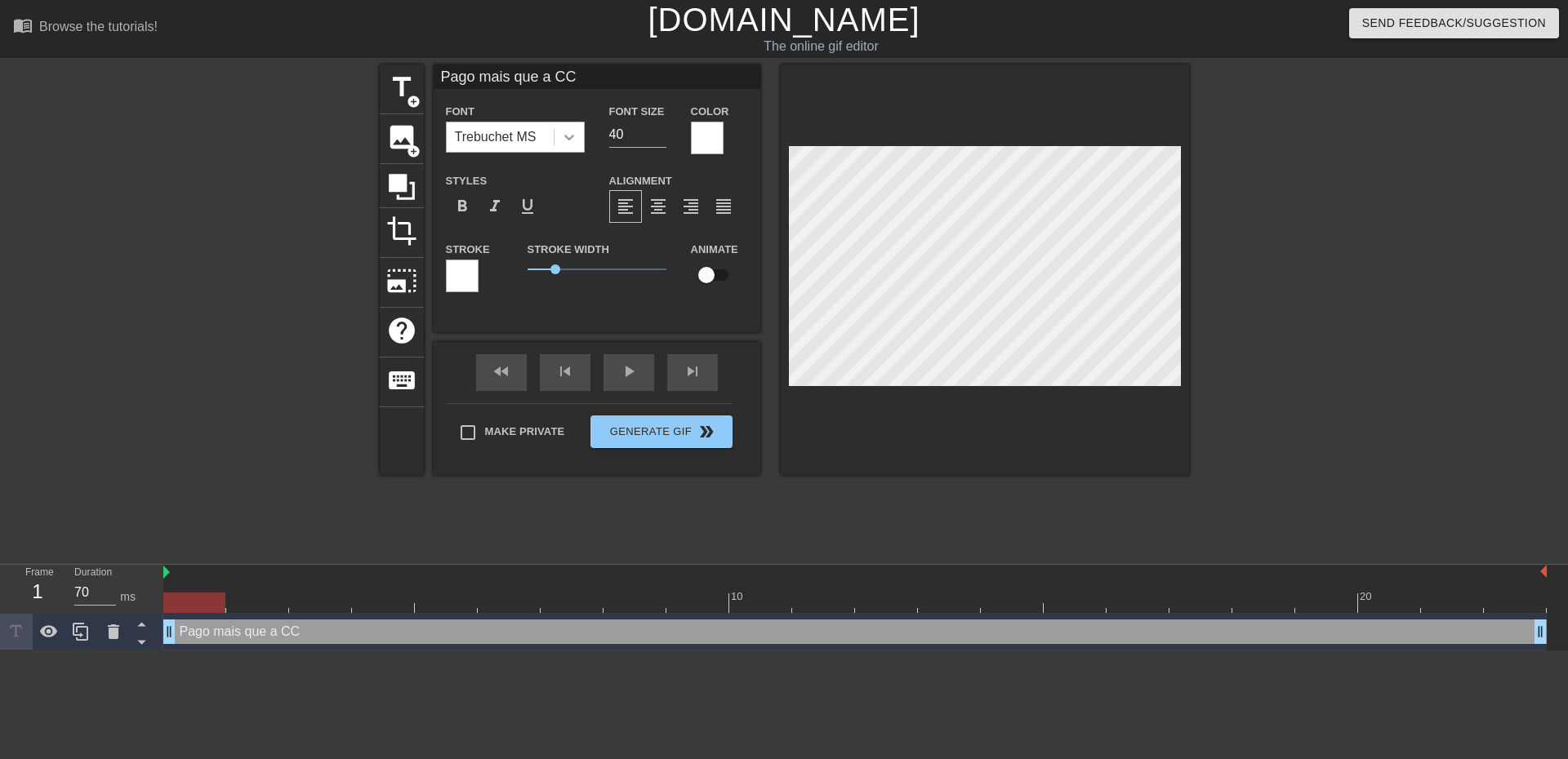
click at [558, 139] on div at bounding box center [569, 138] width 30 height 30
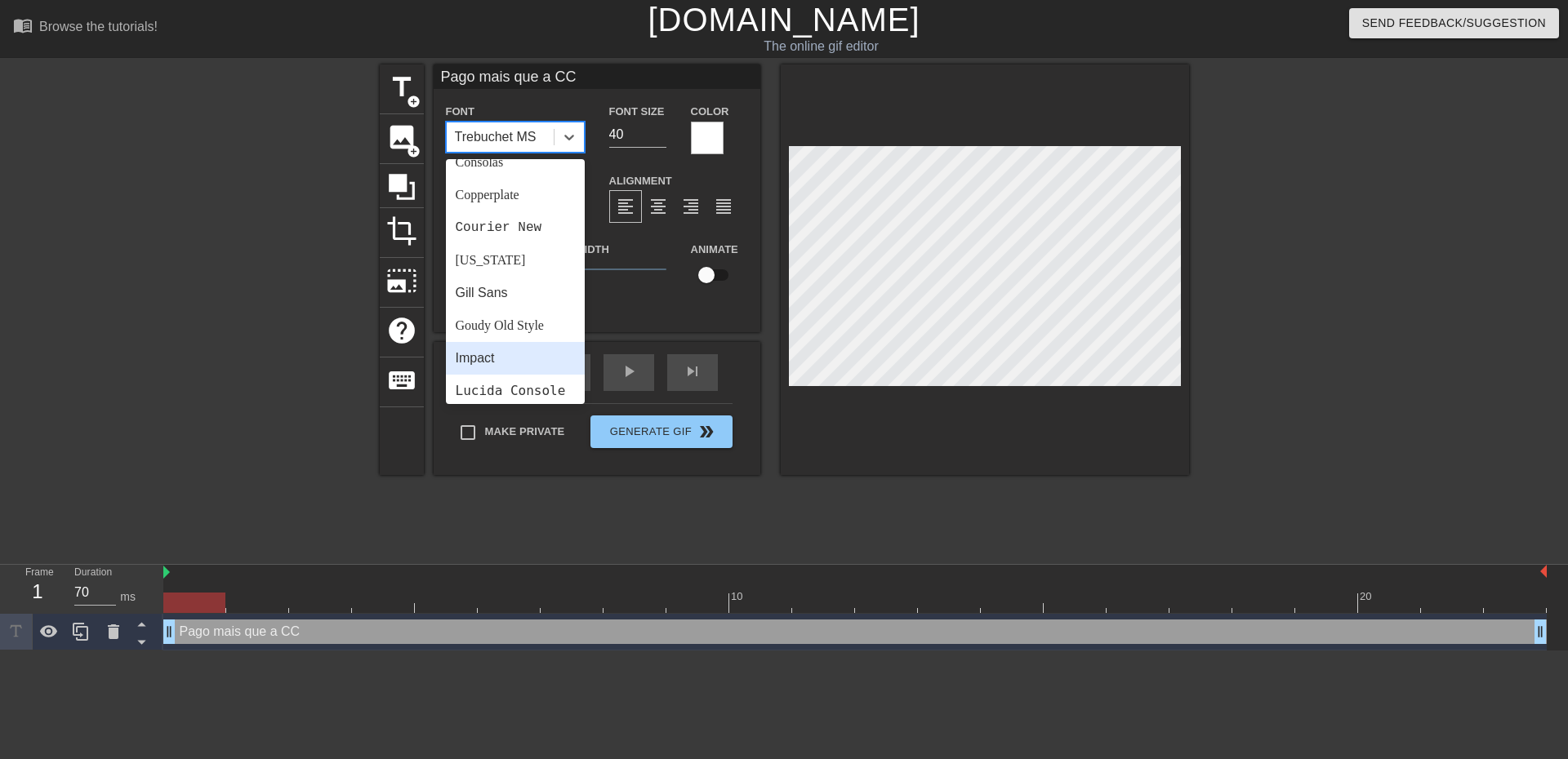
scroll to position [326, 0]
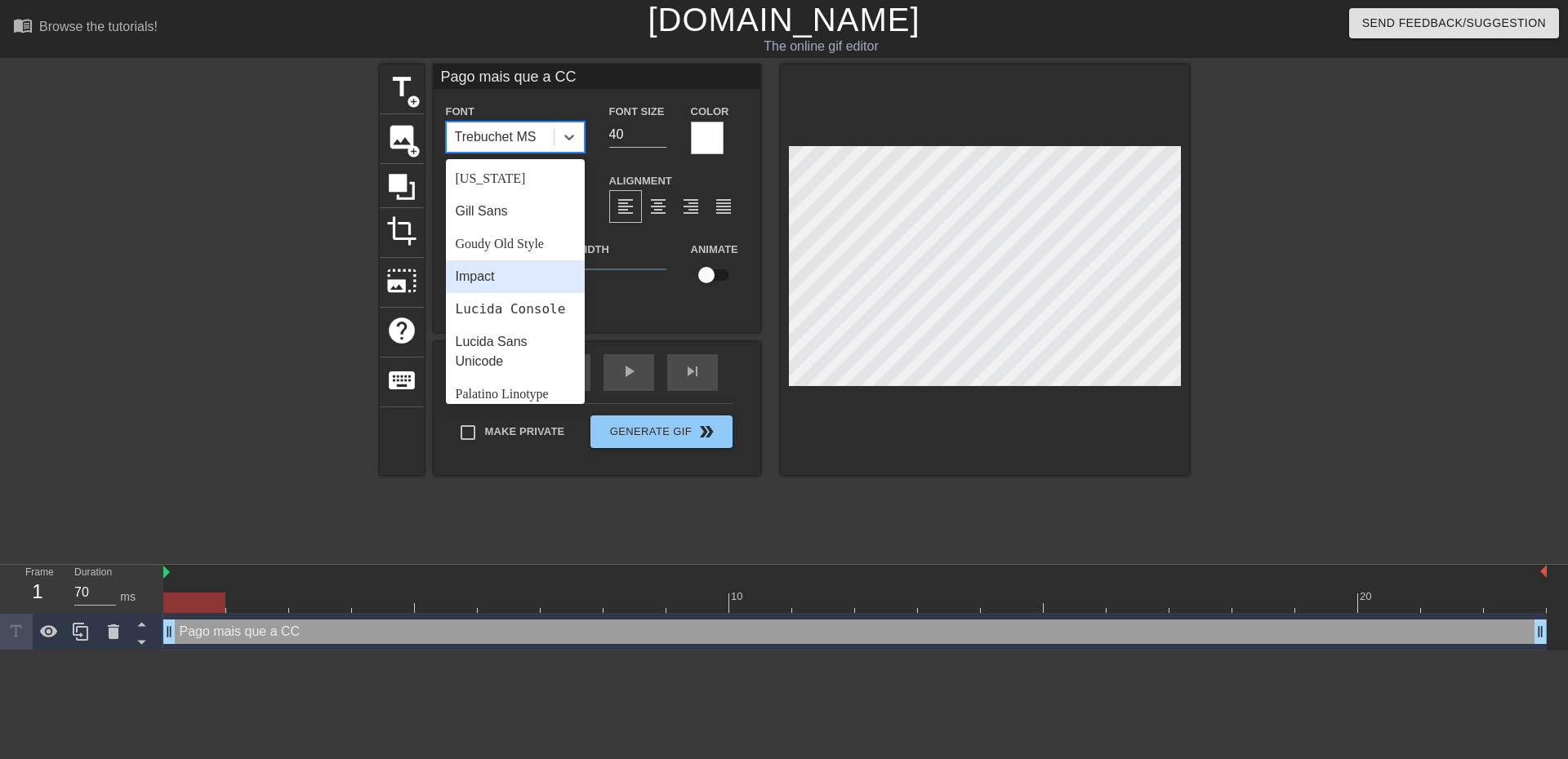
click at [489, 282] on div "Impact" at bounding box center [515, 276] width 139 height 32
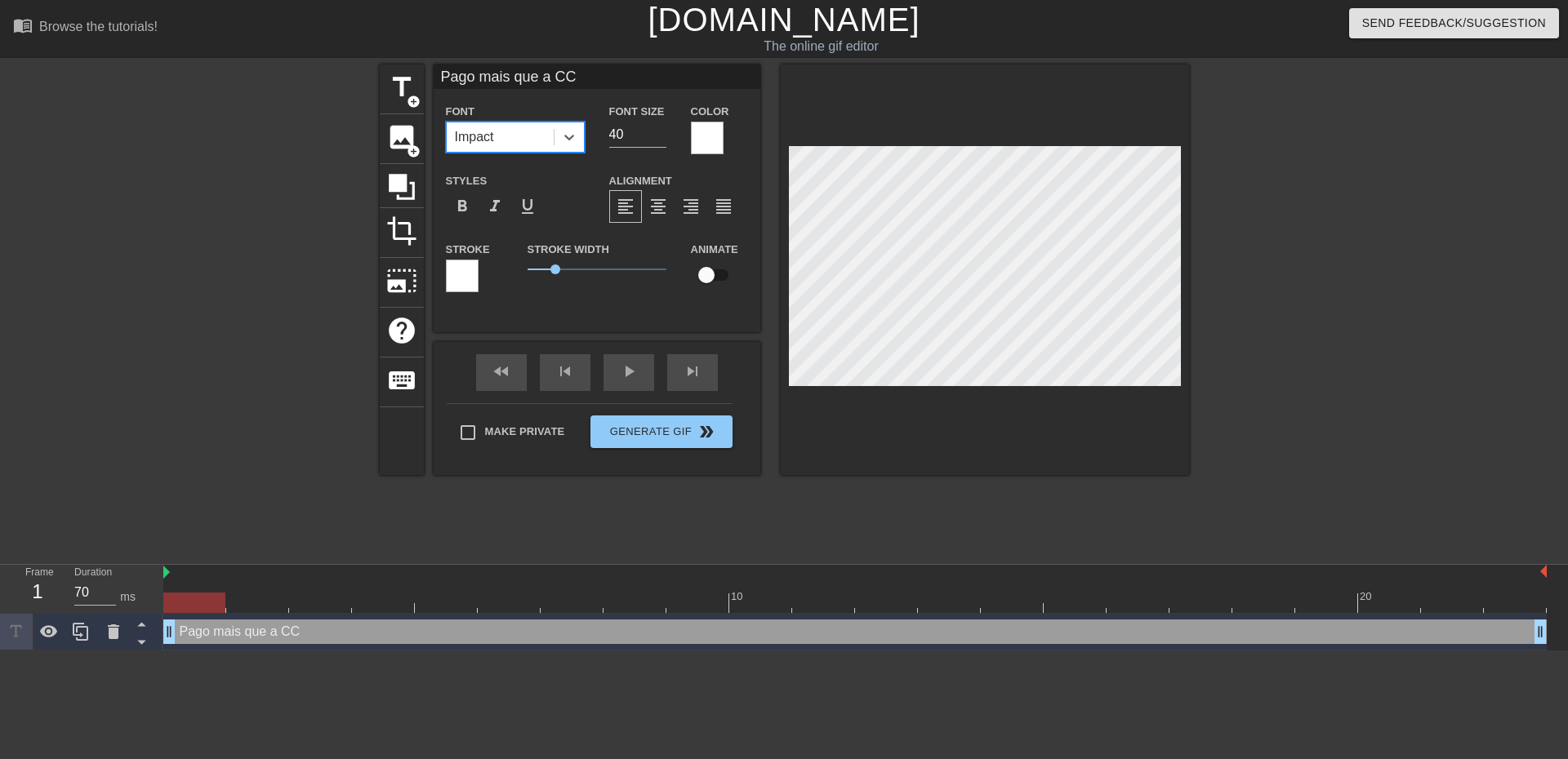
click at [714, 129] on div at bounding box center [706, 138] width 32 height 32
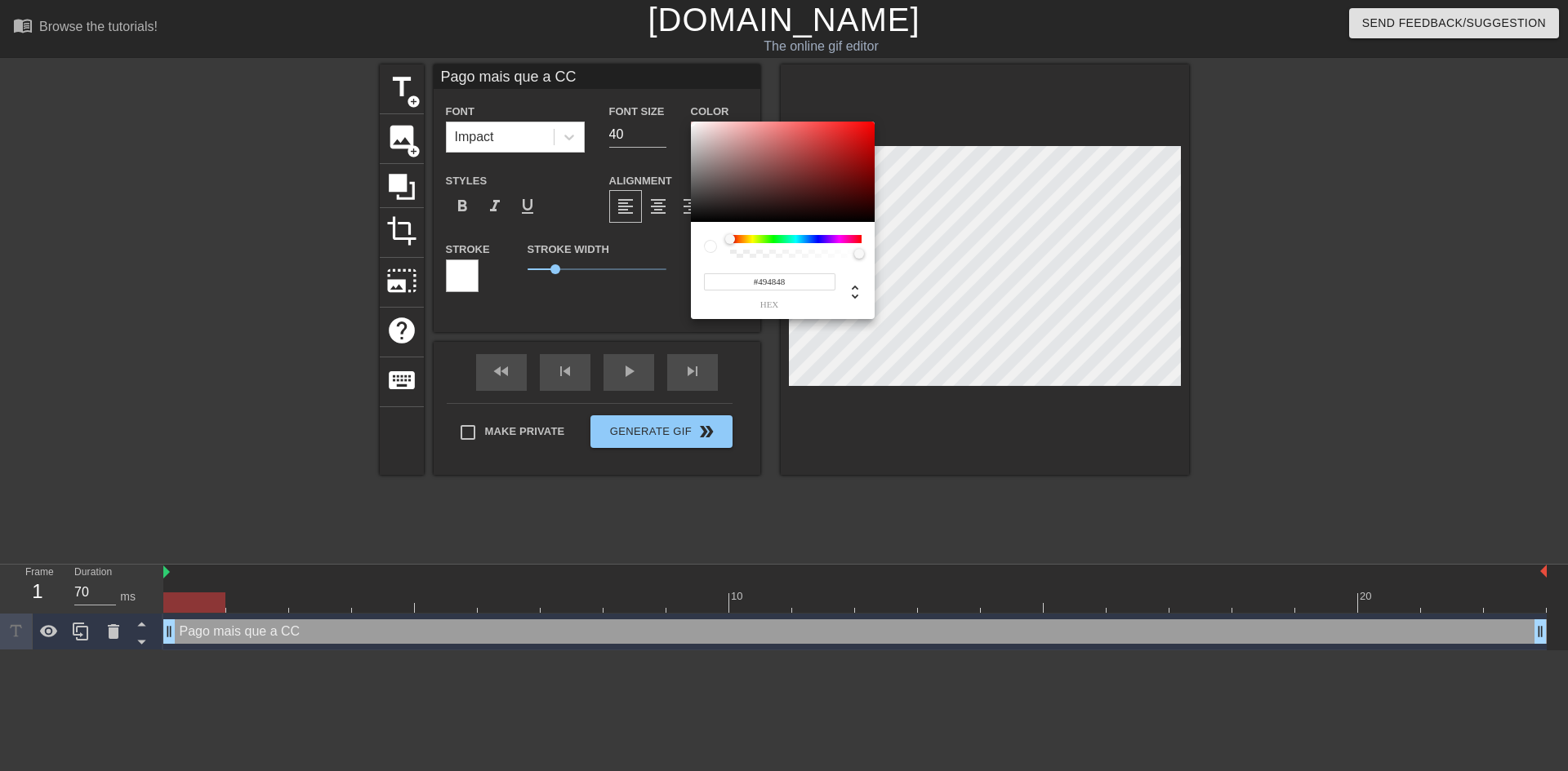
type input "#000000"
drag, startPoint x: 703, startPoint y: 177, endPoint x: 658, endPoint y: 242, distance: 79.1
click at [658, 242] on div "#000000 hex" at bounding box center [784, 385] width 1568 height 771
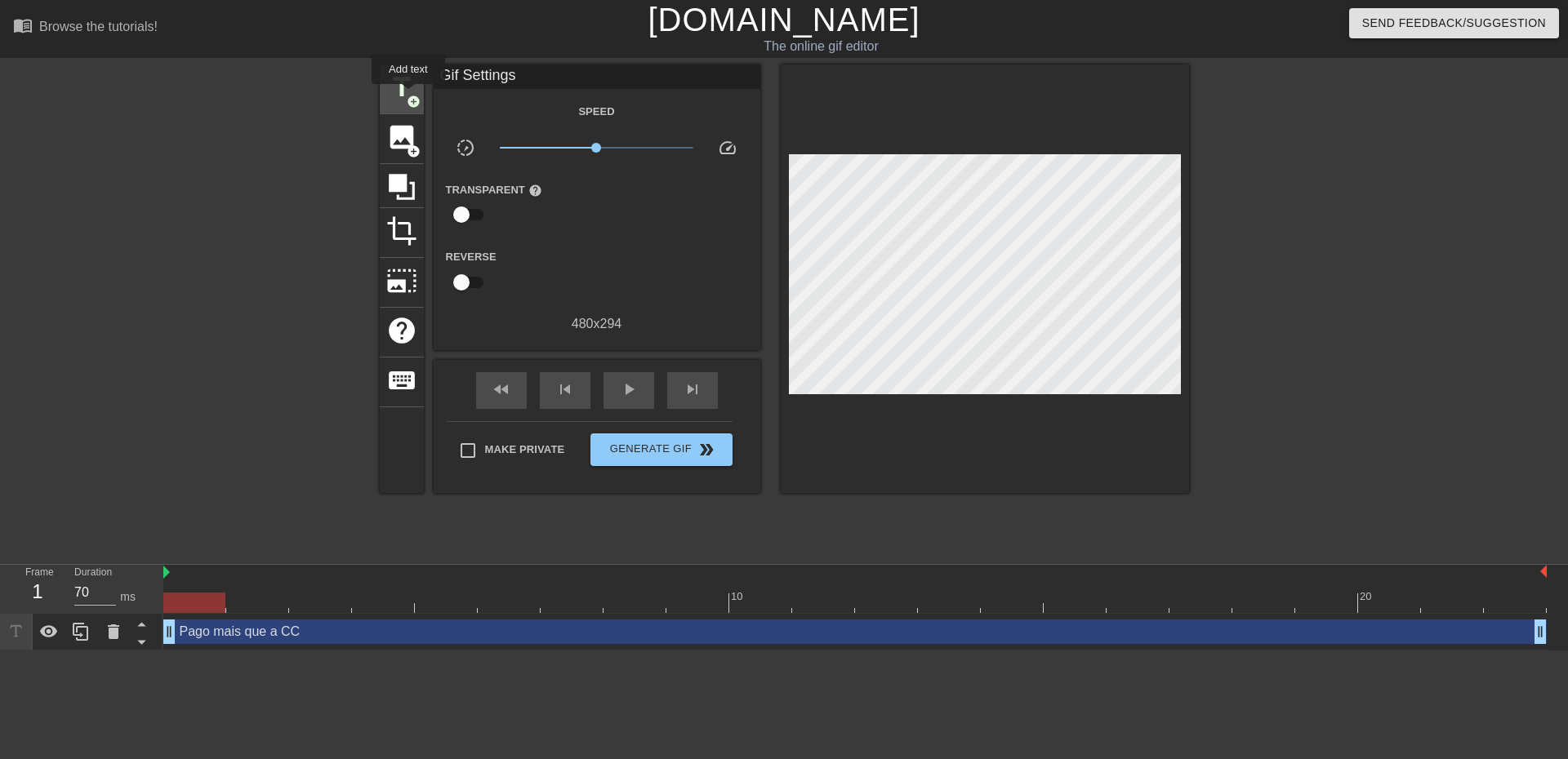
click at [408, 96] on span "add_circle" at bounding box center [413, 102] width 14 height 14
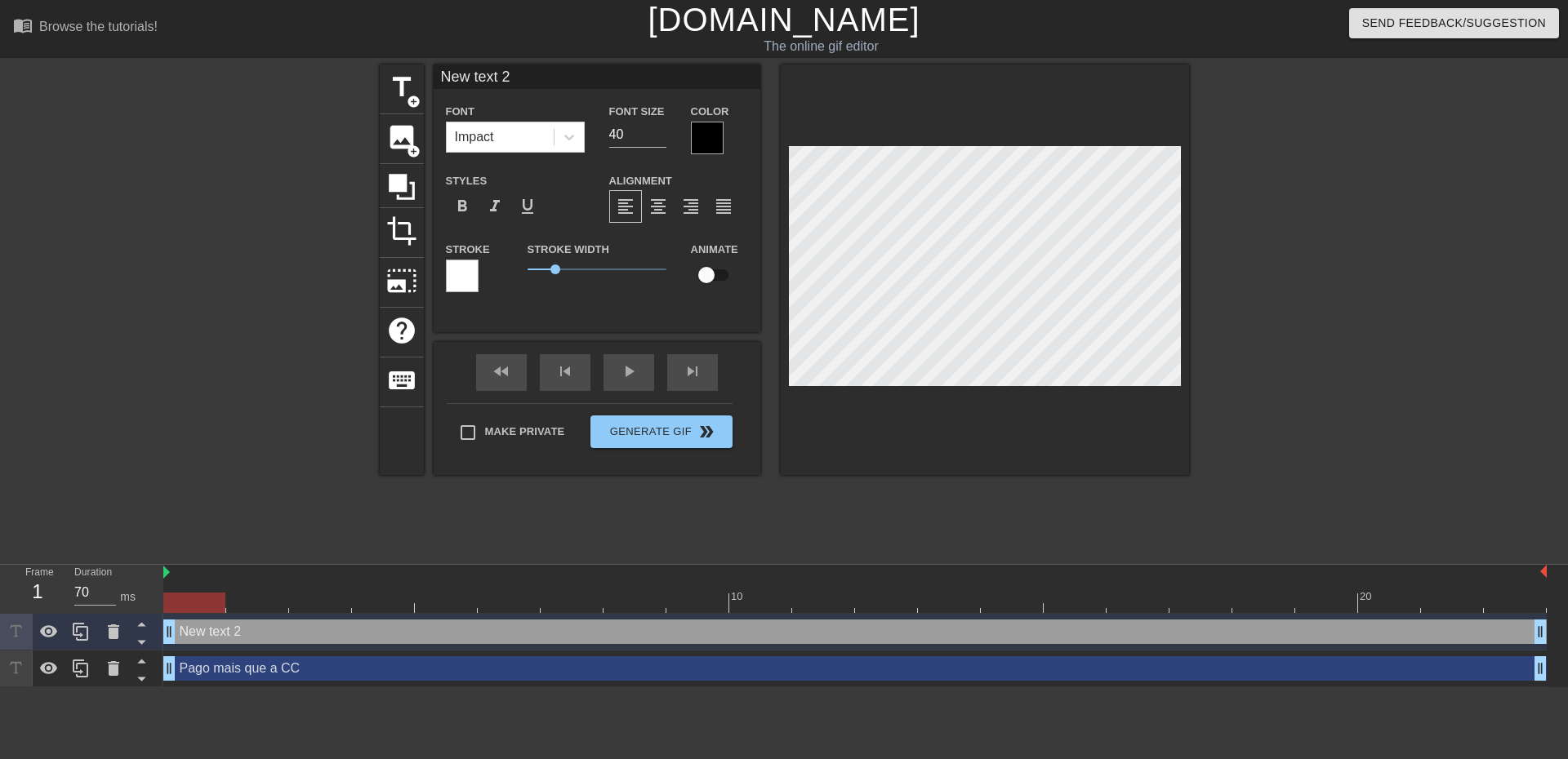
click at [412, 630] on div "New text 2 drag_handle drag_handle" at bounding box center [855, 632] width 1383 height 25
drag, startPoint x: 550, startPoint y: 76, endPoint x: 406, endPoint y: 75, distance: 144.0
click at [409, 75] on div "title add_circle image add_circle crop photo_size_select_large help keyboard Ne…" at bounding box center [784, 270] width 809 height 411
type input "Tens discord?"
click at [639, 441] on button "Generate Gif double_arrow" at bounding box center [661, 432] width 141 height 32
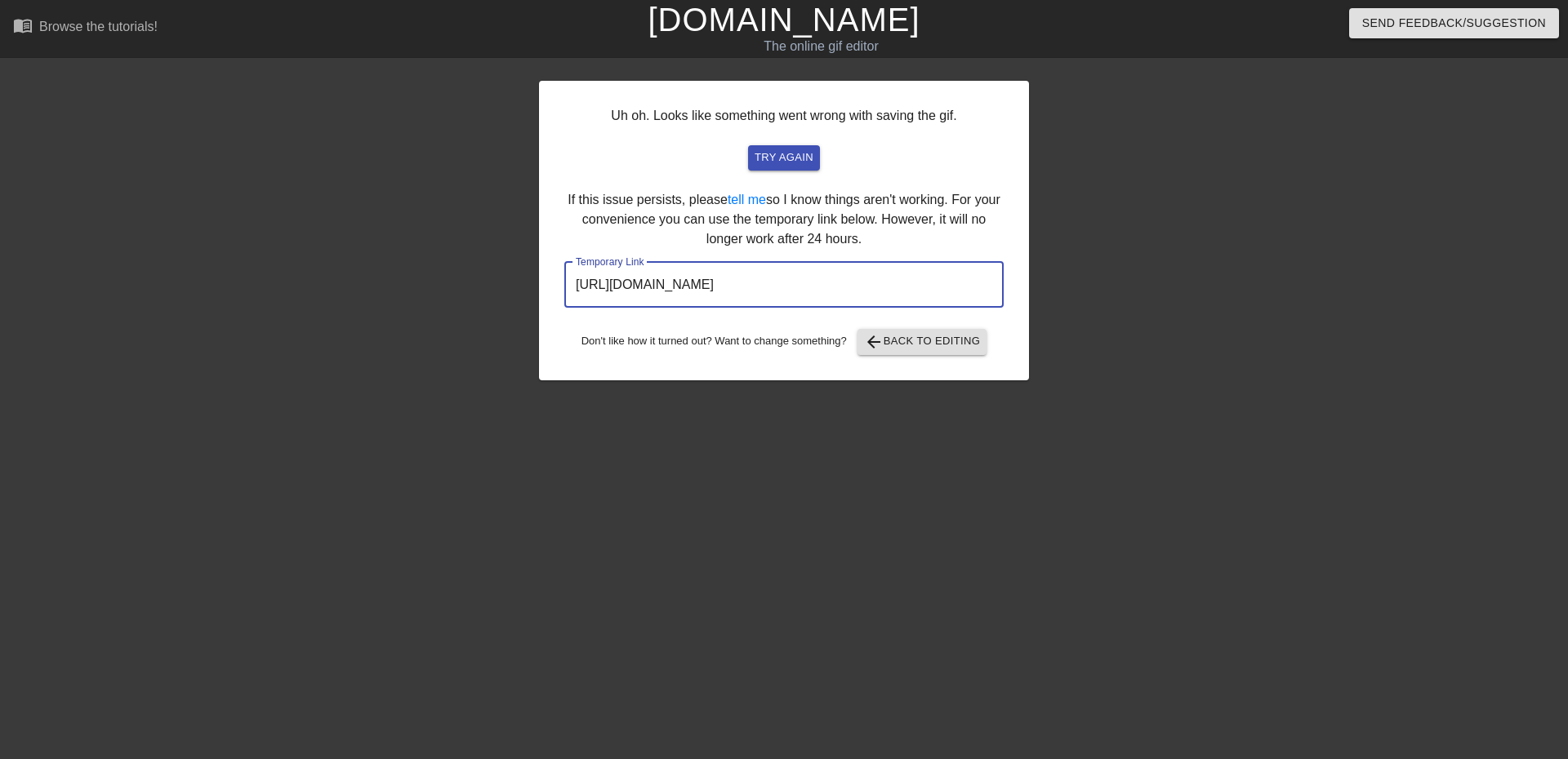
drag, startPoint x: 830, startPoint y: 280, endPoint x: 567, endPoint y: 268, distance: 263.3
click at [549, 269] on div "Uh oh. Looks like something went wrong with saving the gif. try again If this i…" at bounding box center [784, 231] width 490 height 300
